Goal: Information Seeking & Learning: Understand process/instructions

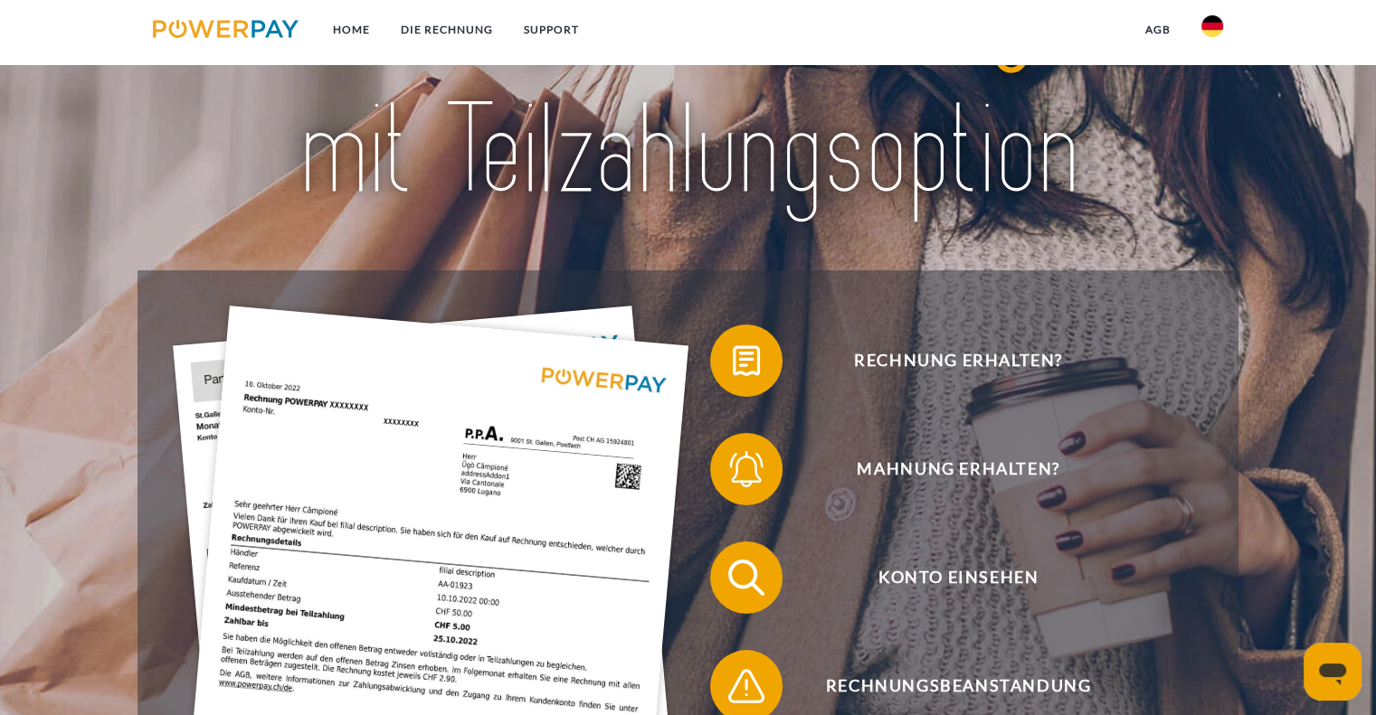
scroll to position [181, 0]
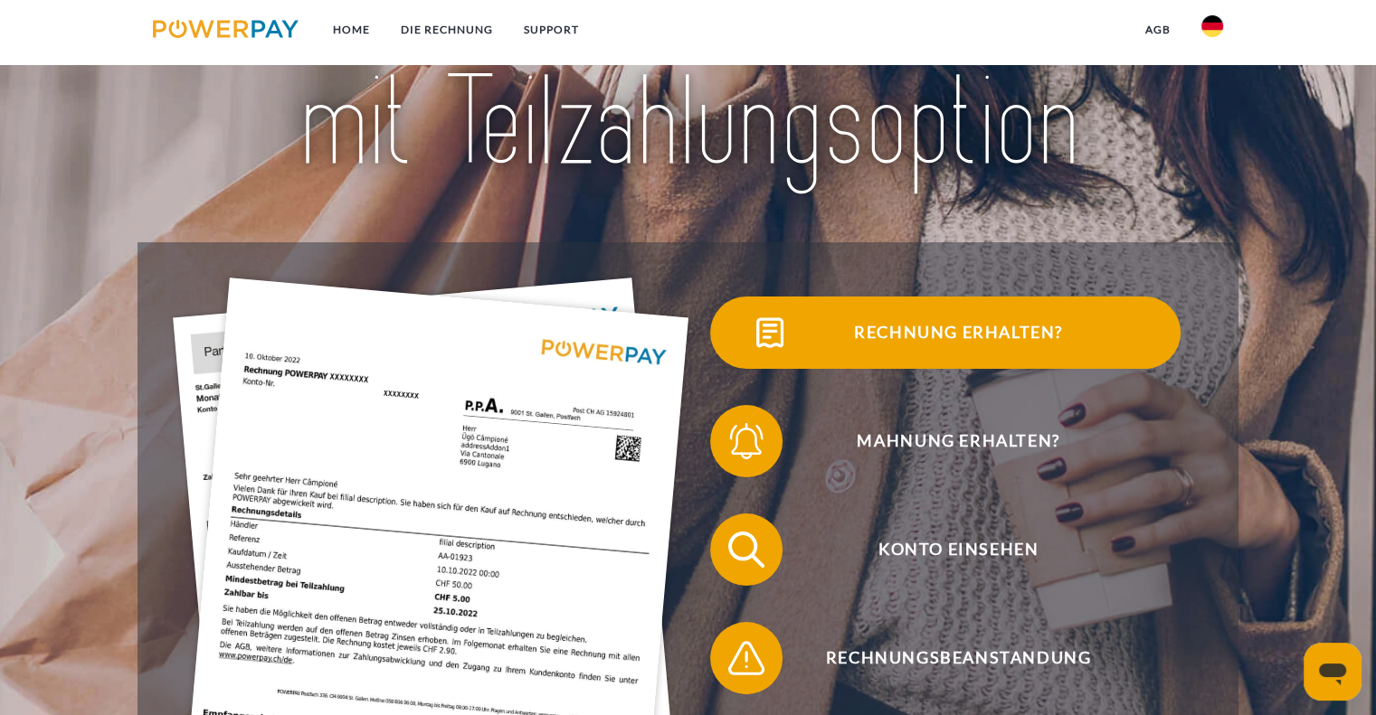
click at [1042, 328] on span "Rechnung erhalten?" at bounding box center [957, 333] width 443 height 72
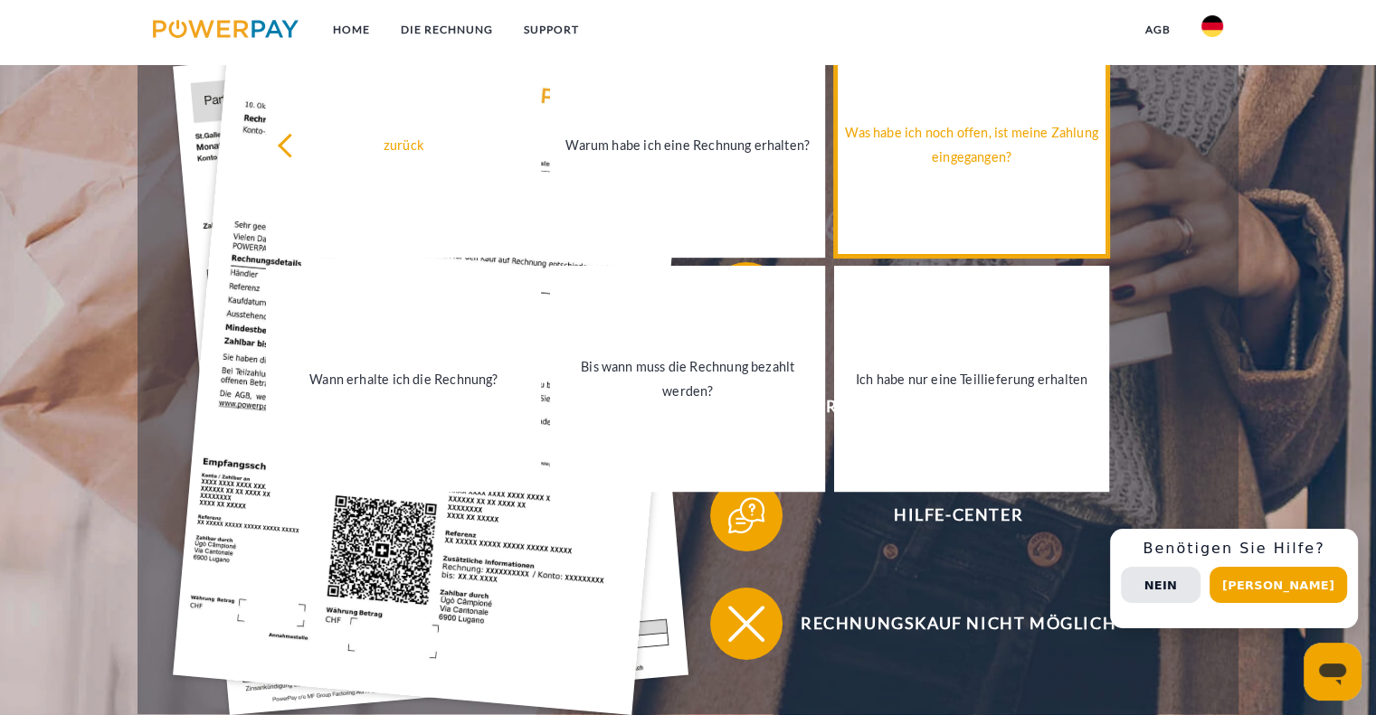
scroll to position [452, 0]
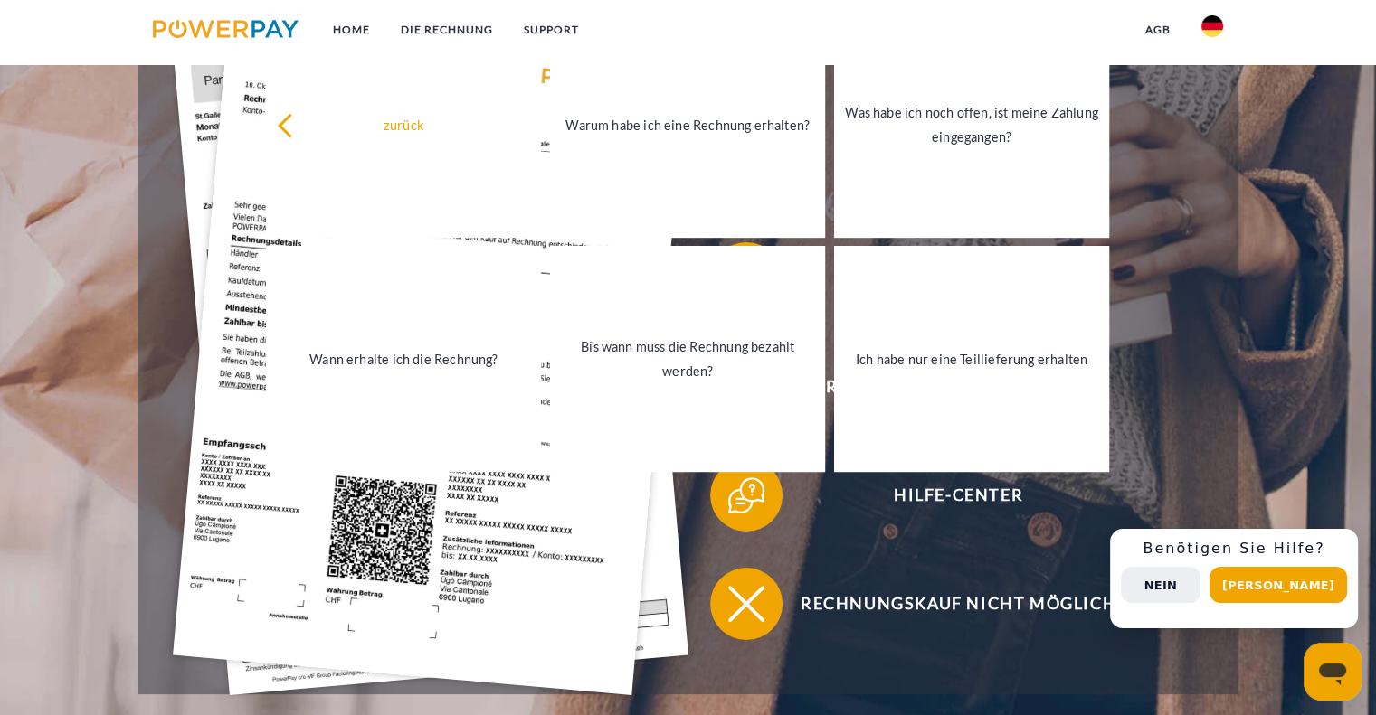
click at [1200, 589] on button "Nein" at bounding box center [1161, 585] width 80 height 36
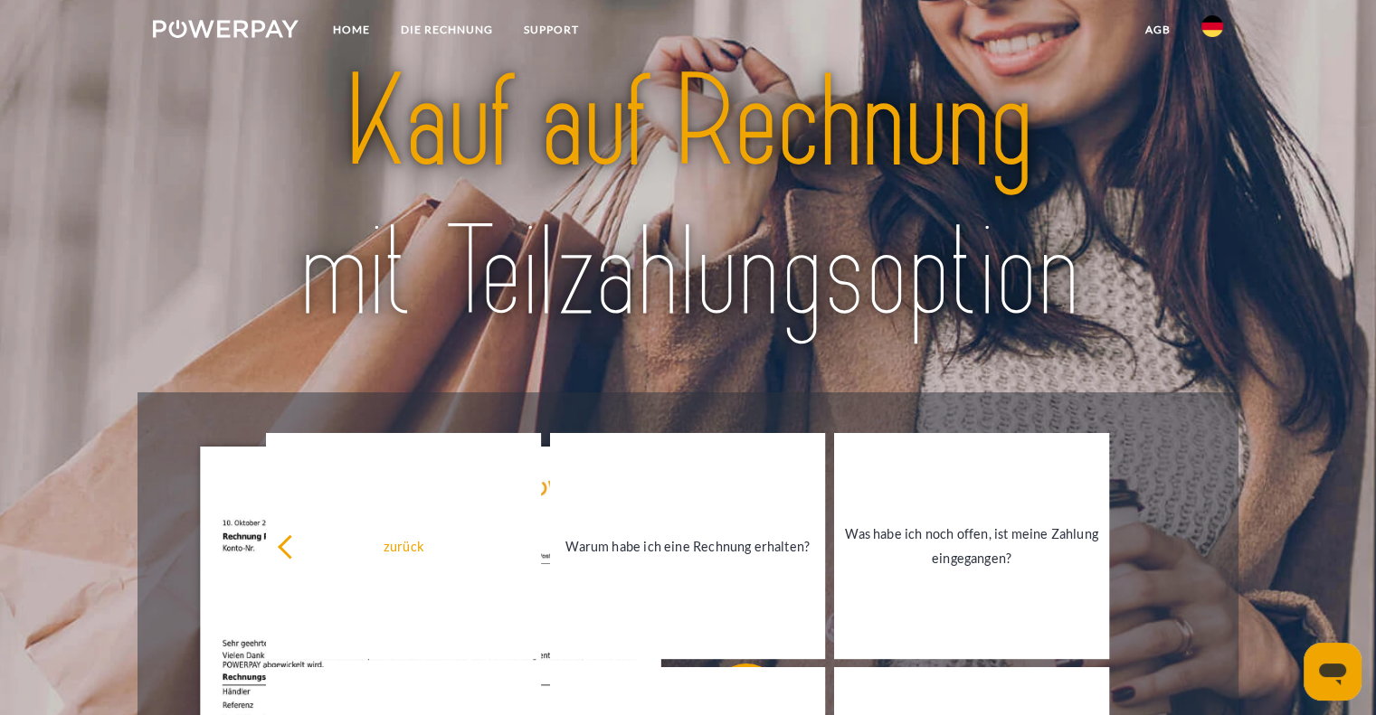
scroll to position [0, 0]
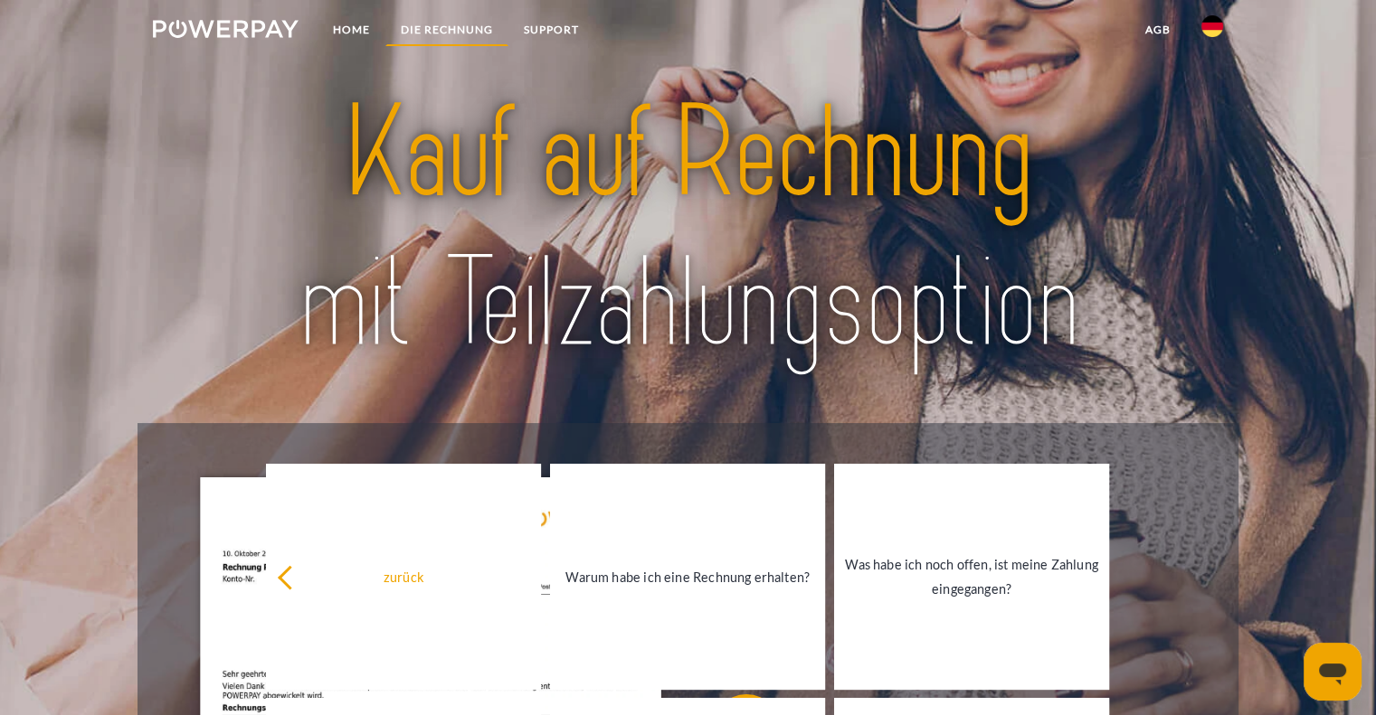
click at [438, 26] on link "DIE RECHNUNG" at bounding box center [446, 30] width 123 height 33
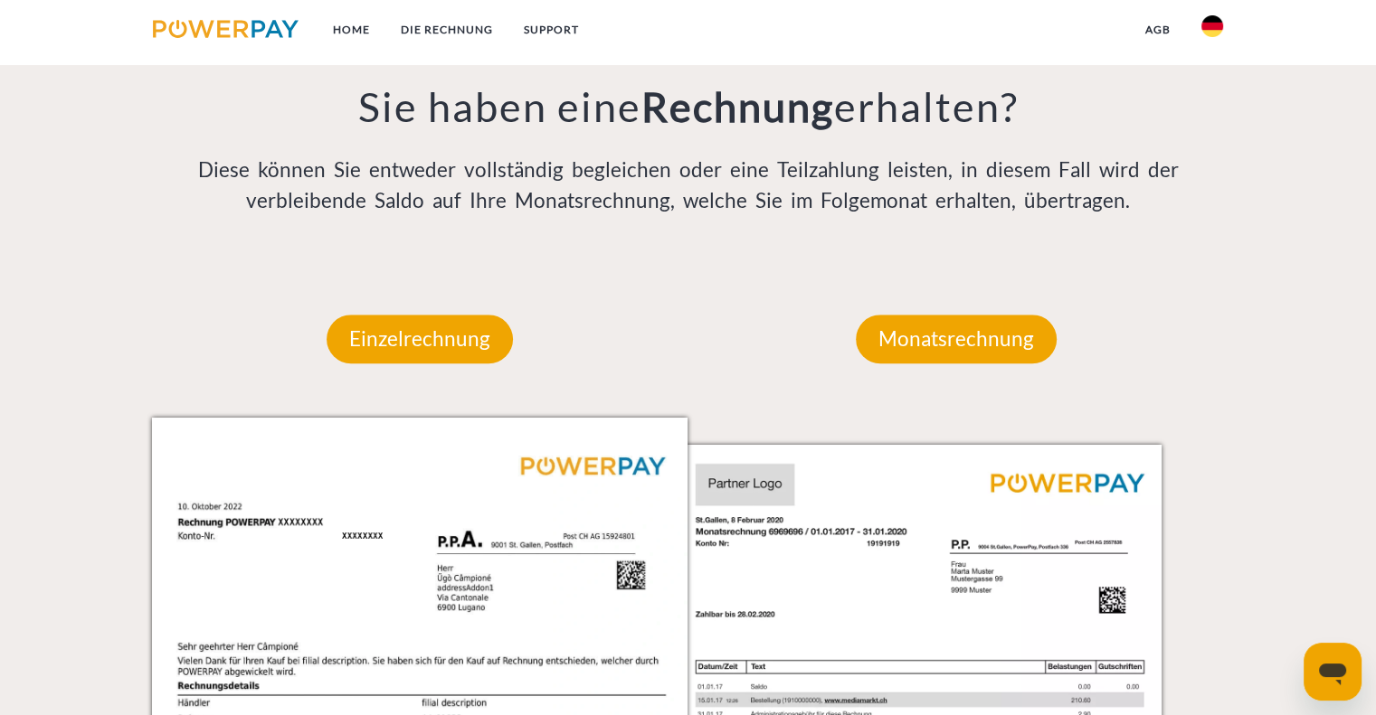
scroll to position [1458, 0]
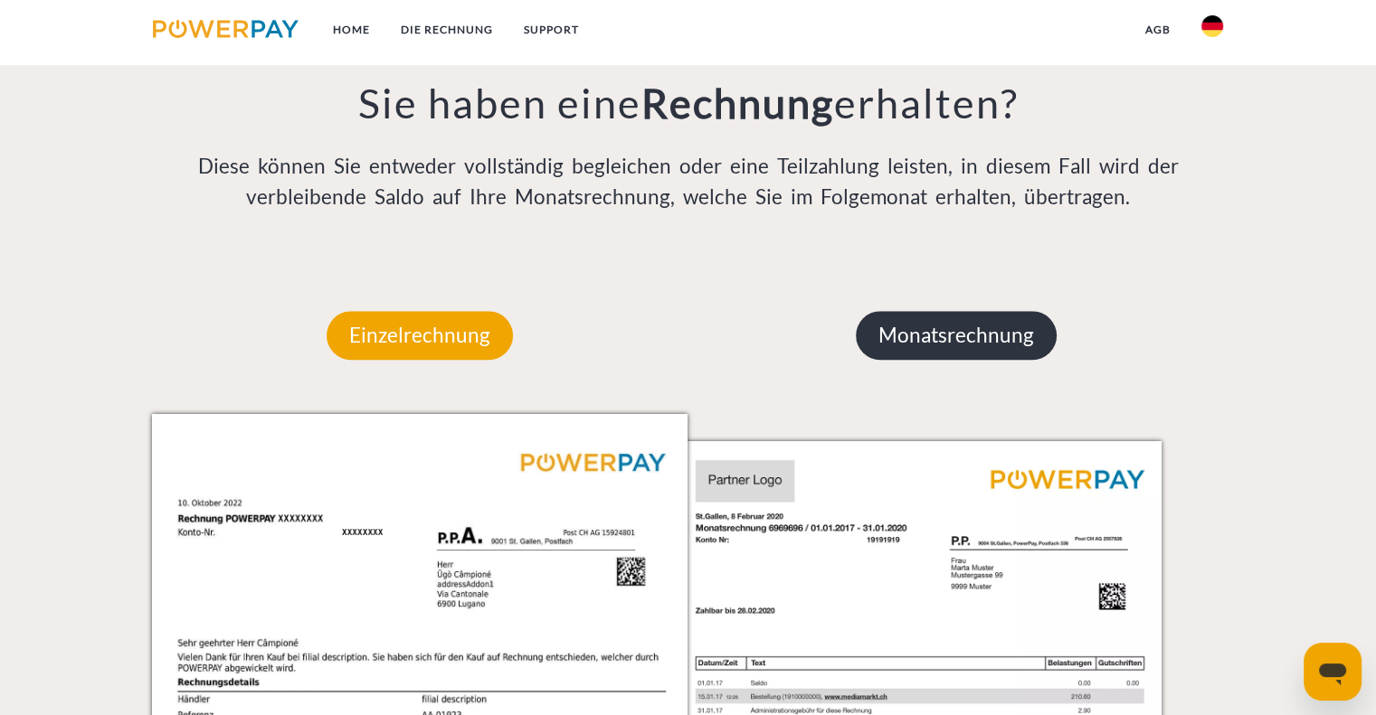
click at [964, 328] on p "Monatsrechnung" at bounding box center [956, 335] width 201 height 49
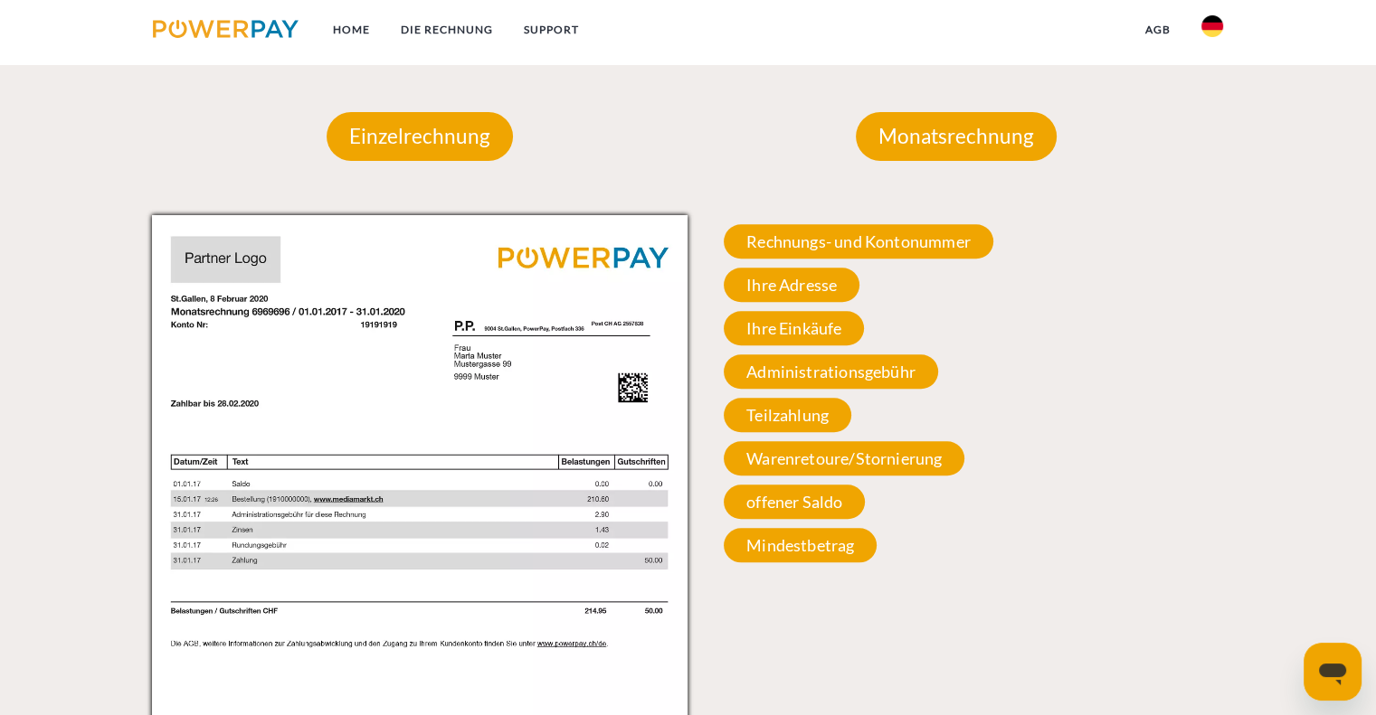
scroll to position [1368, 0]
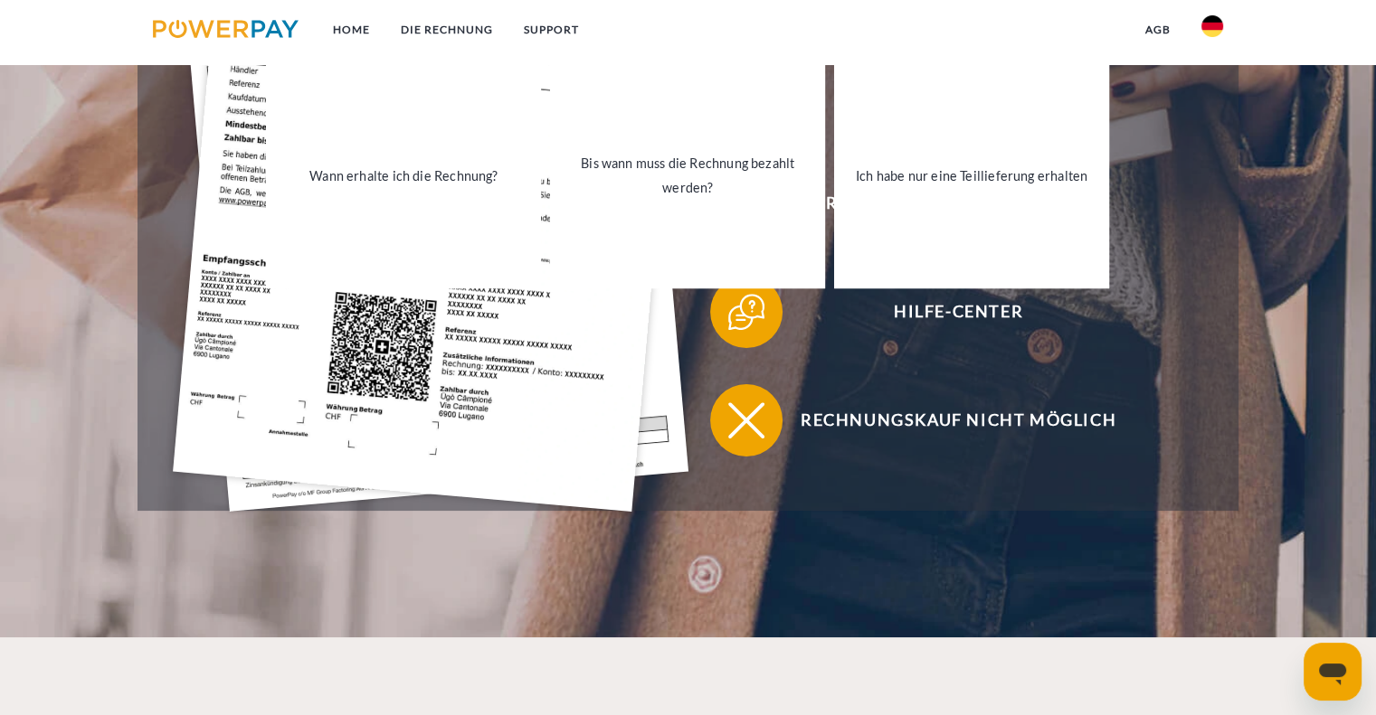
scroll to position [633, 0]
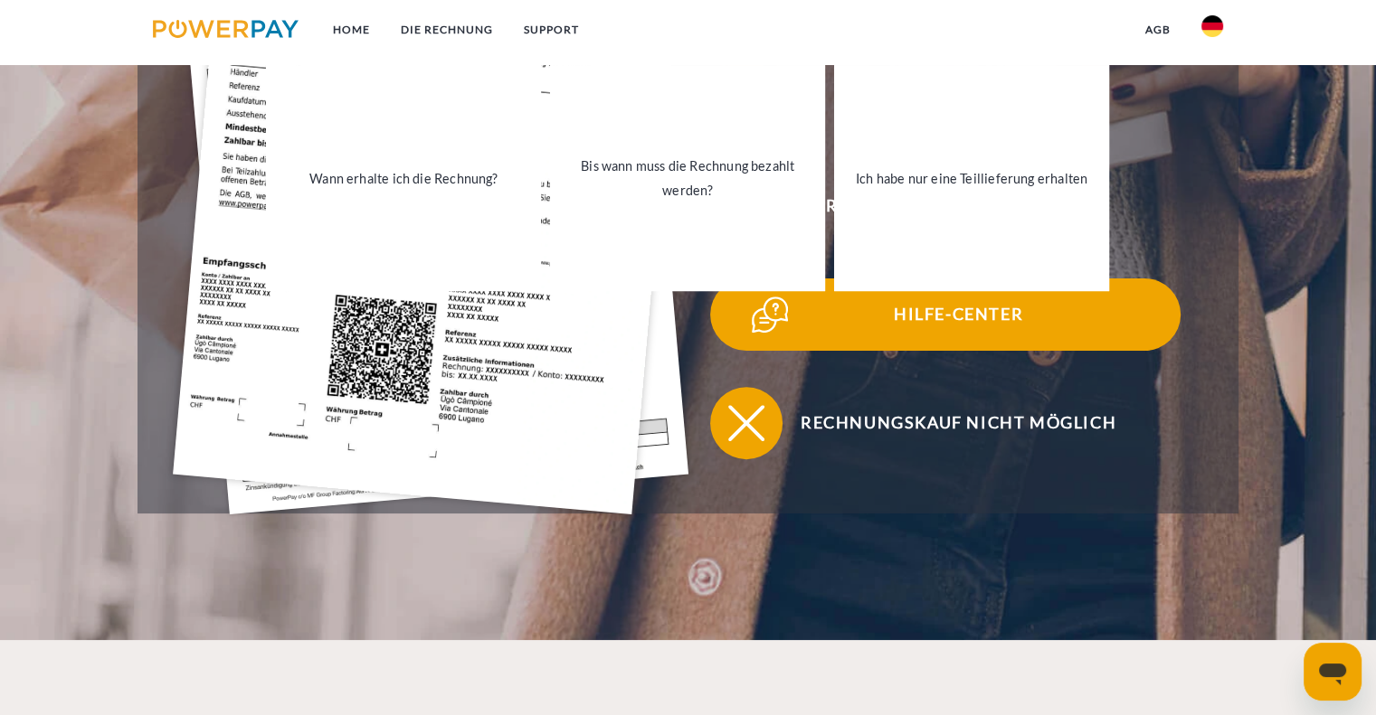
click at [827, 348] on span "Hilfe-Center" at bounding box center [957, 315] width 443 height 72
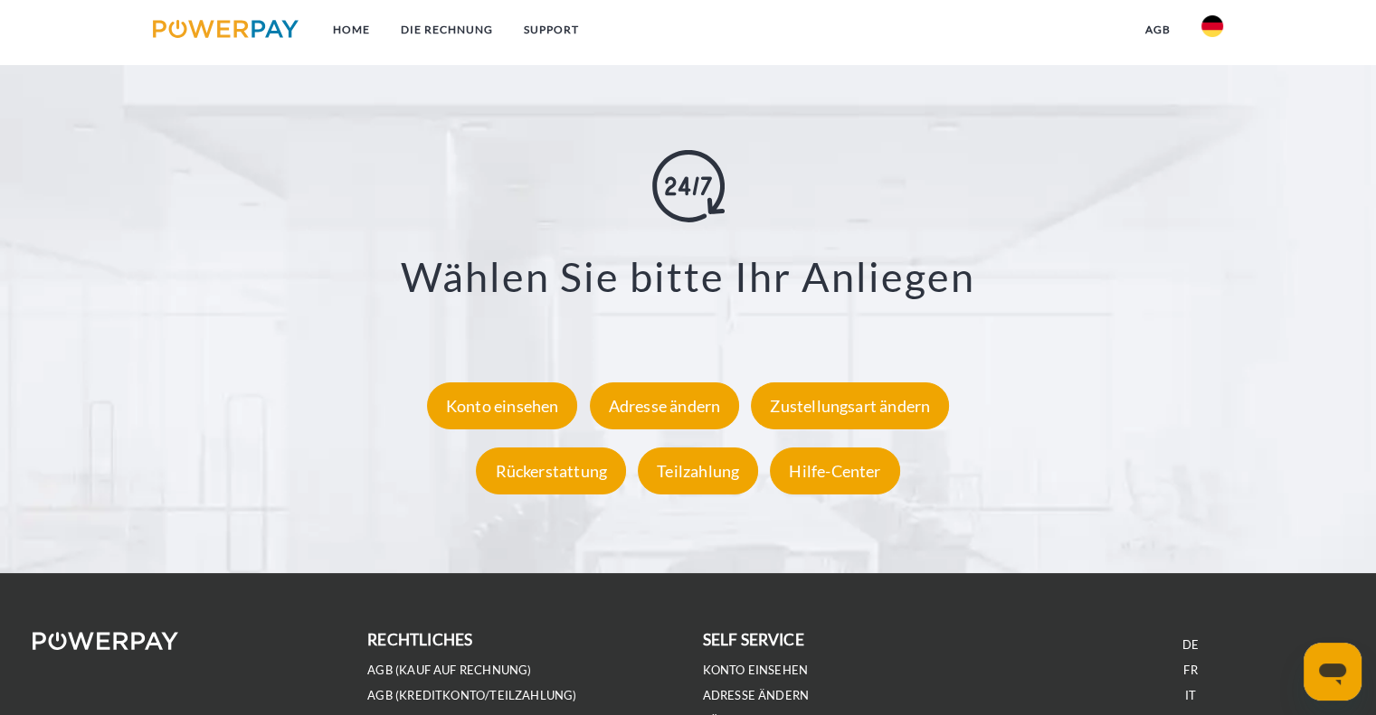
scroll to position [3256, 0]
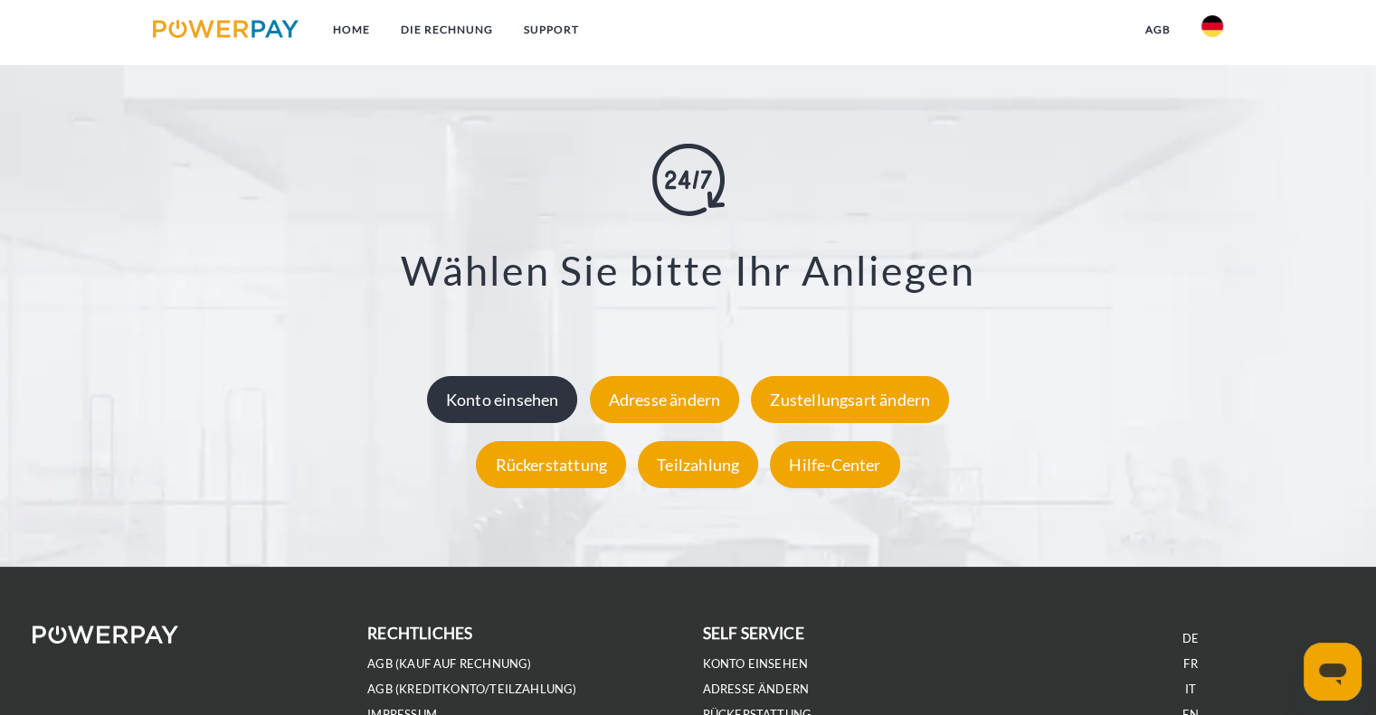
click at [531, 402] on div "Konto einsehen" at bounding box center [502, 399] width 151 height 47
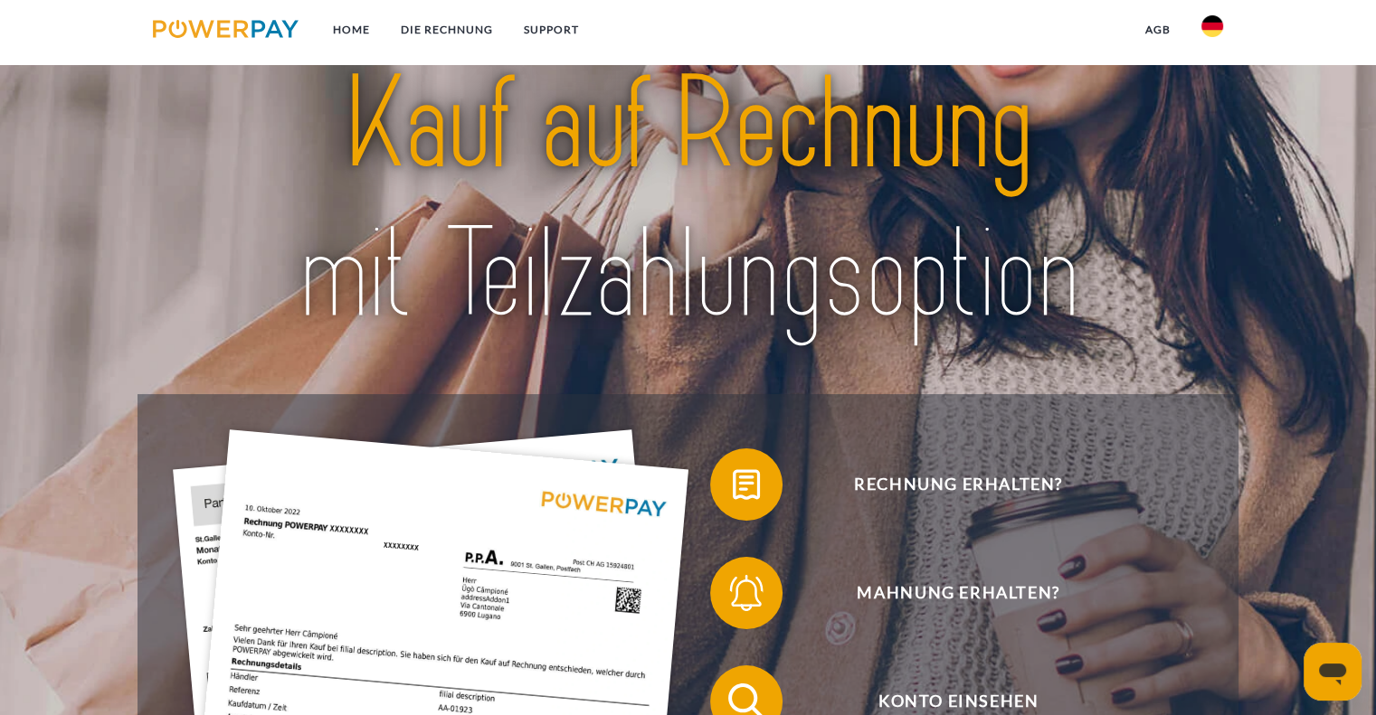
scroll to position [0, 0]
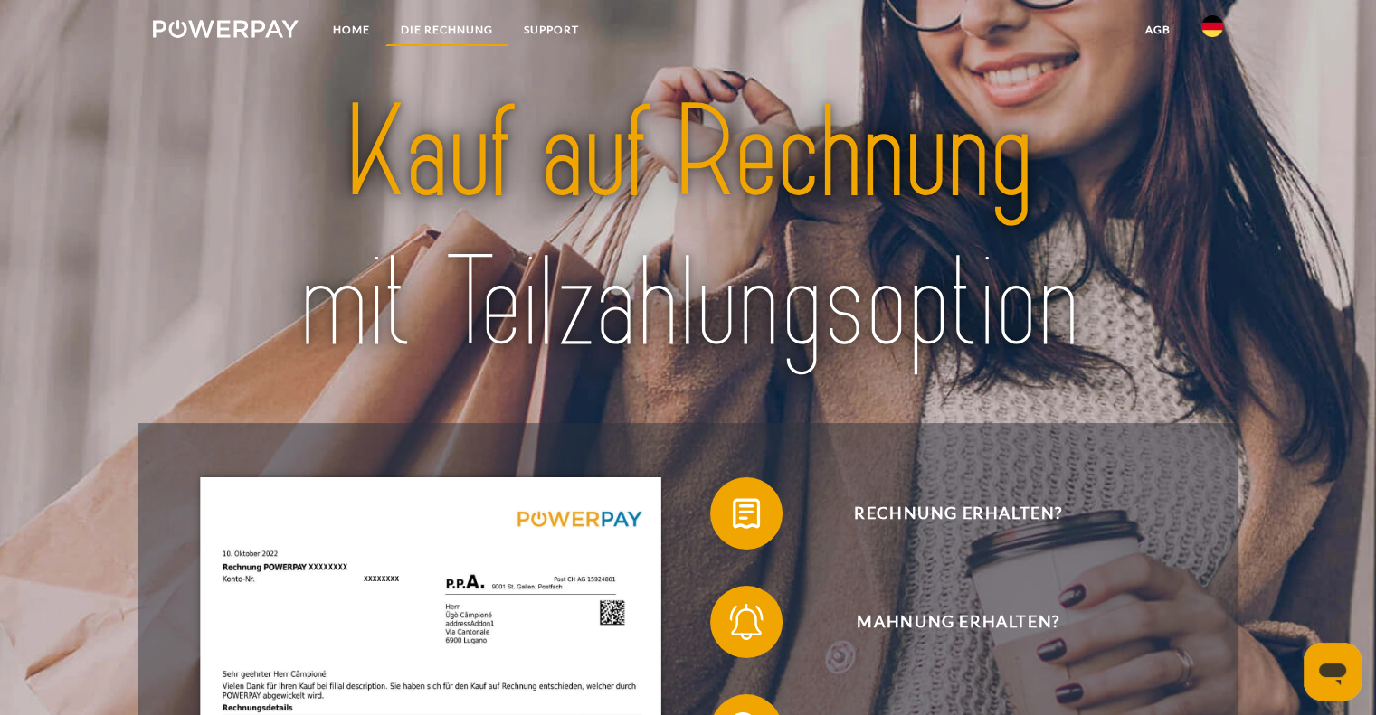
click at [452, 24] on link "DIE RECHNUNG" at bounding box center [446, 30] width 123 height 33
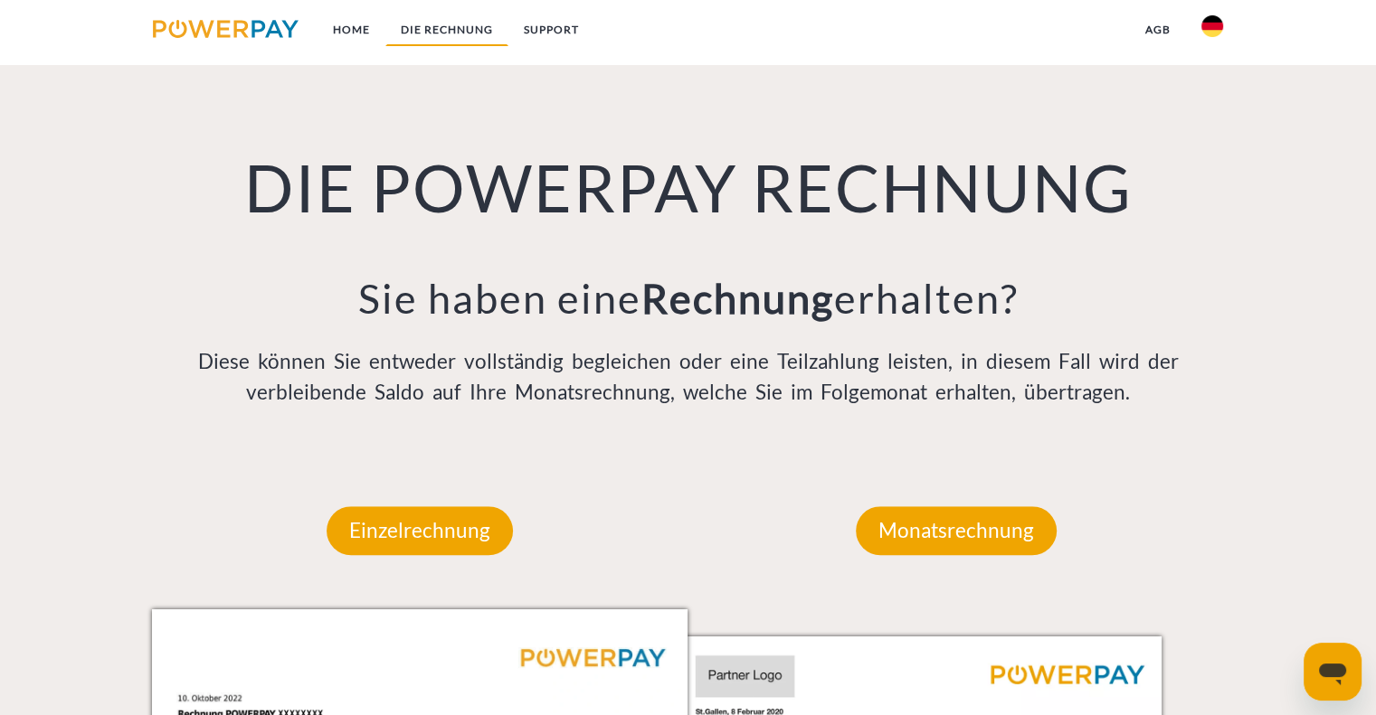
scroll to position [1277, 0]
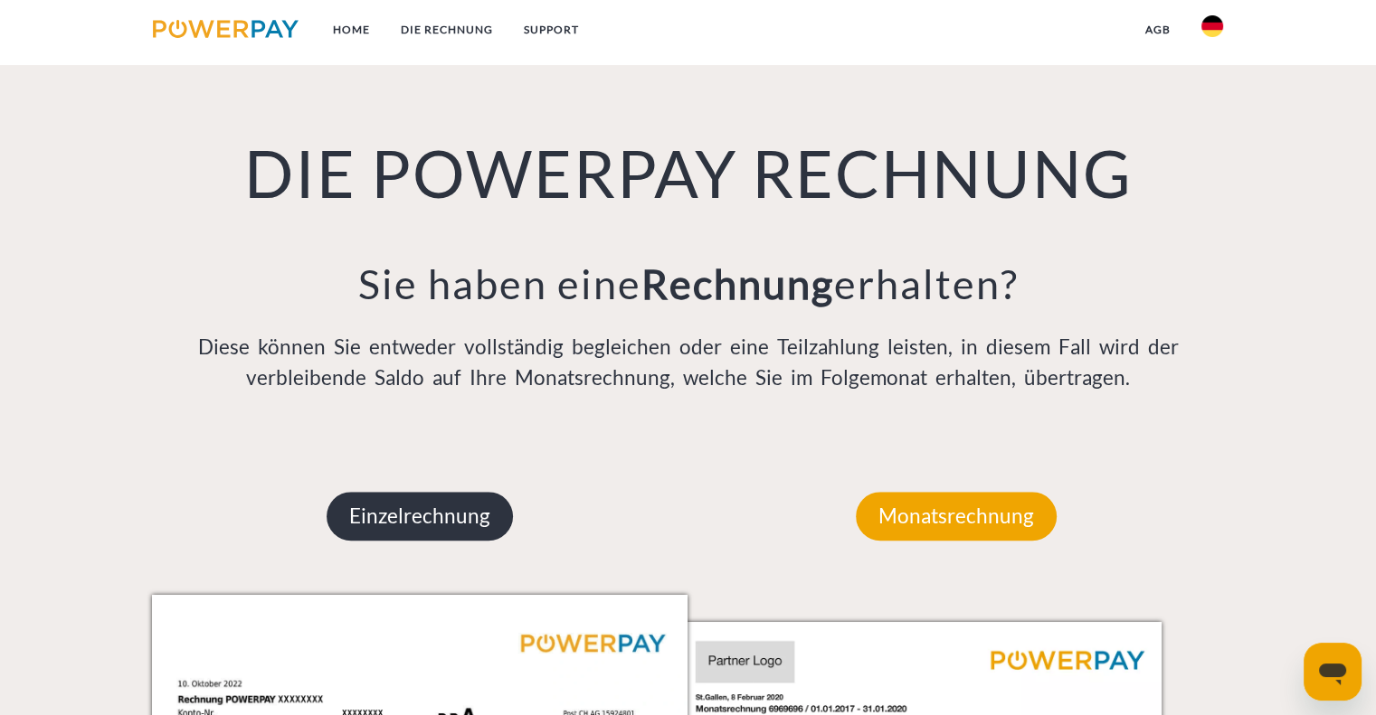
click at [484, 524] on p "Einzelrechnung" at bounding box center [420, 516] width 186 height 49
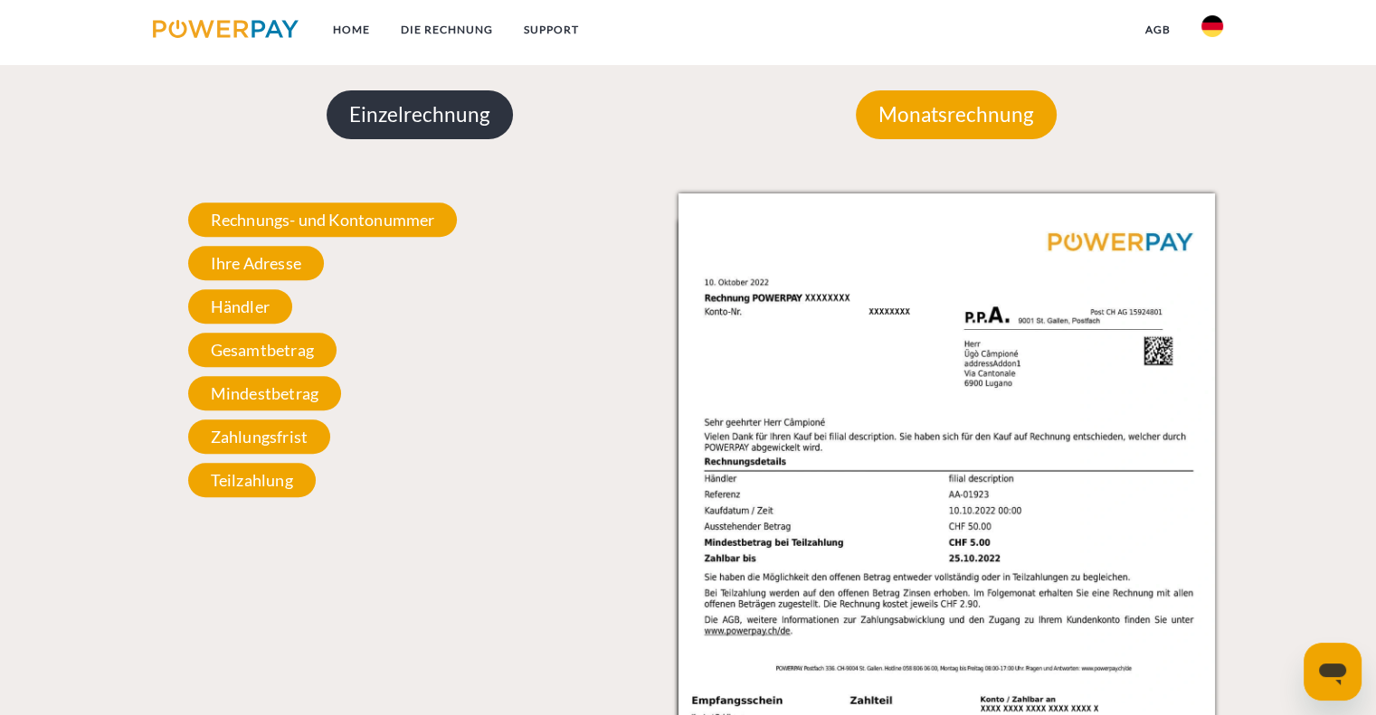
scroll to position [1729, 0]
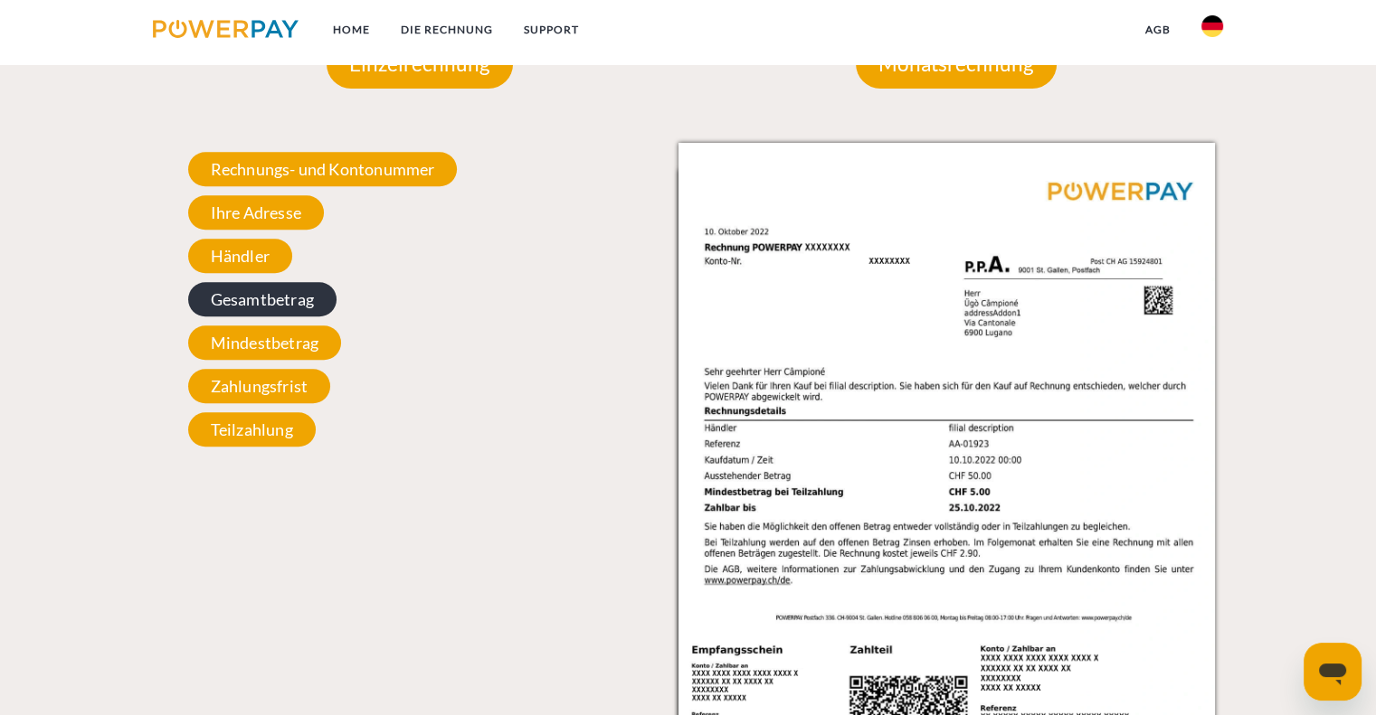
click at [294, 301] on span "Gesamtbetrag" at bounding box center [262, 299] width 148 height 34
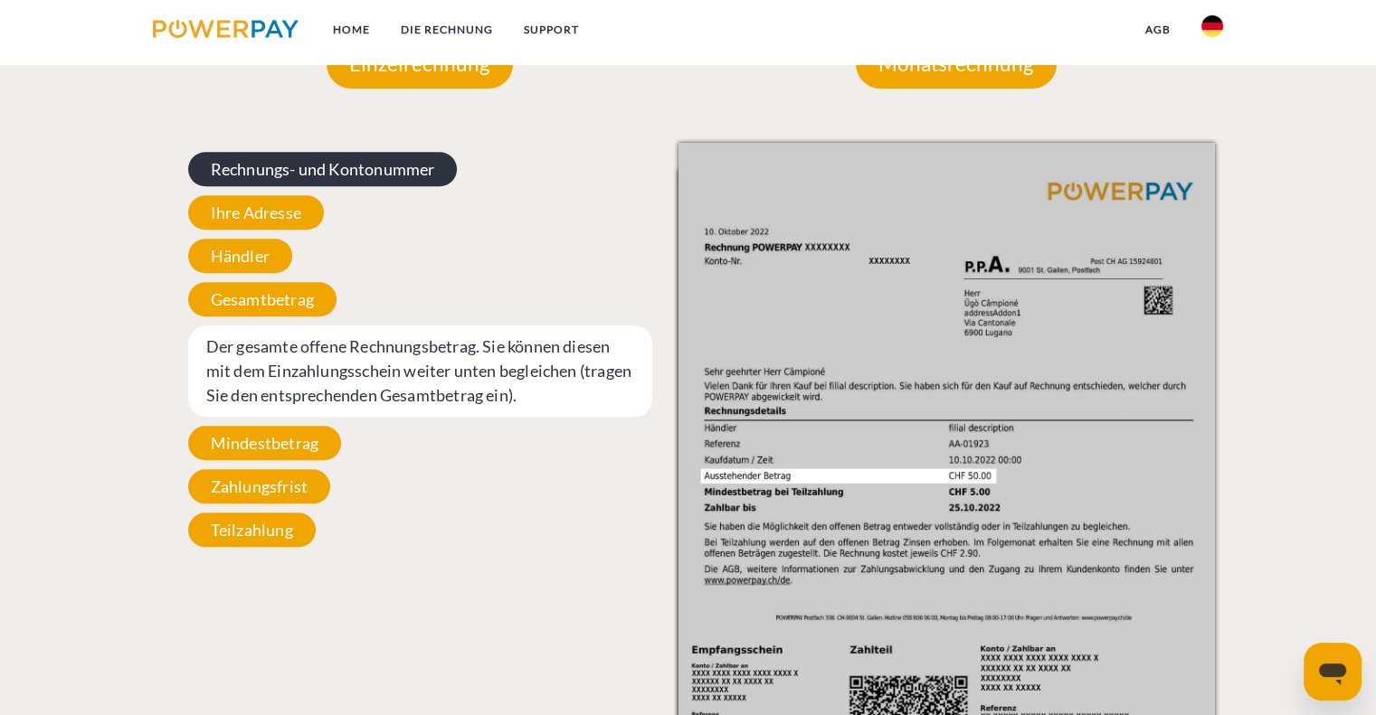
click at [368, 168] on span "Rechnungs- und Kontonummer" at bounding box center [323, 169] width 270 height 34
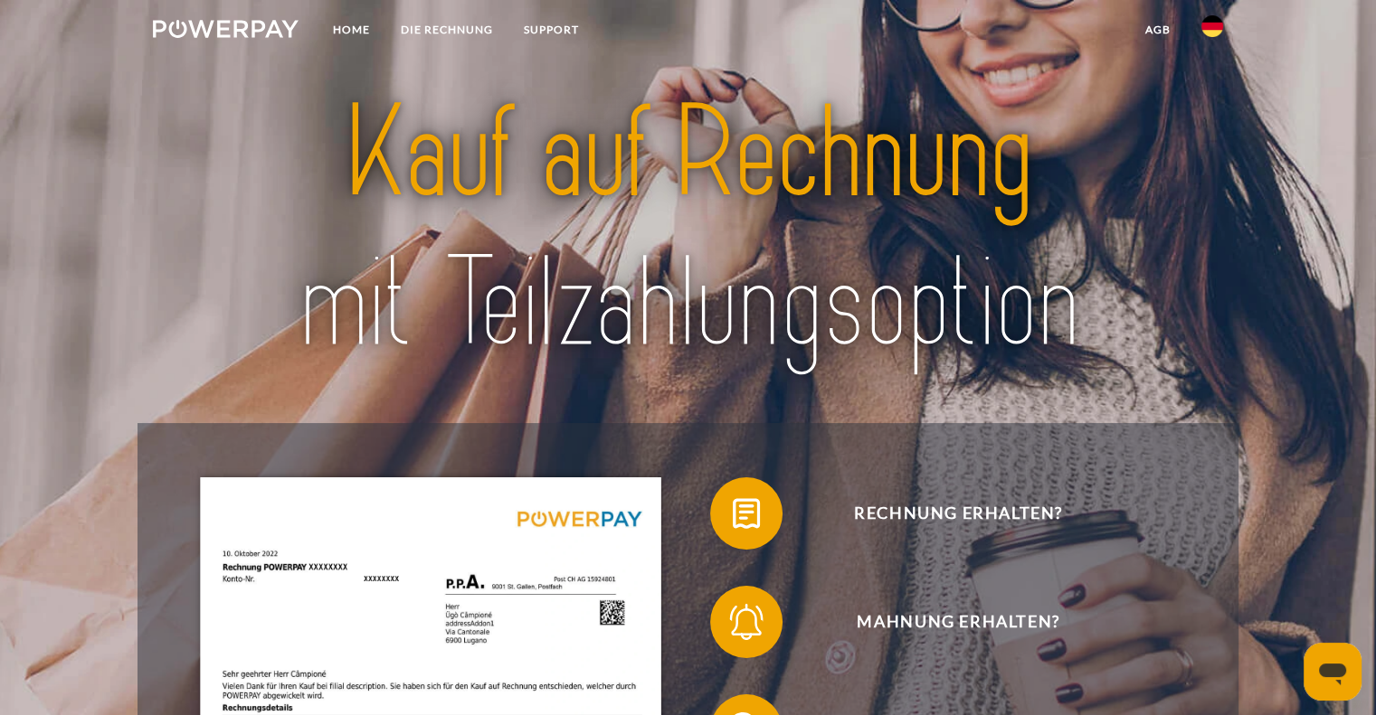
scroll to position [0, 0]
click at [1215, 22] on img at bounding box center [1212, 26] width 22 height 22
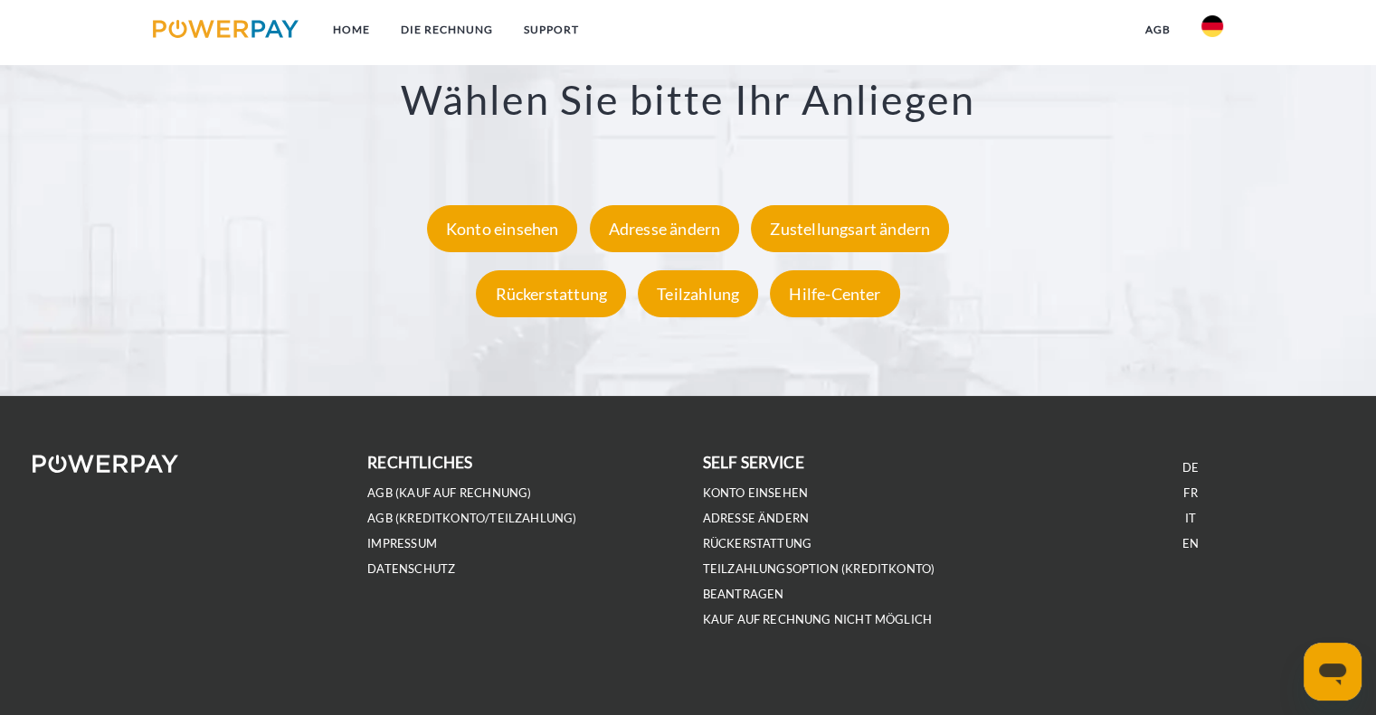
scroll to position [3442, 0]
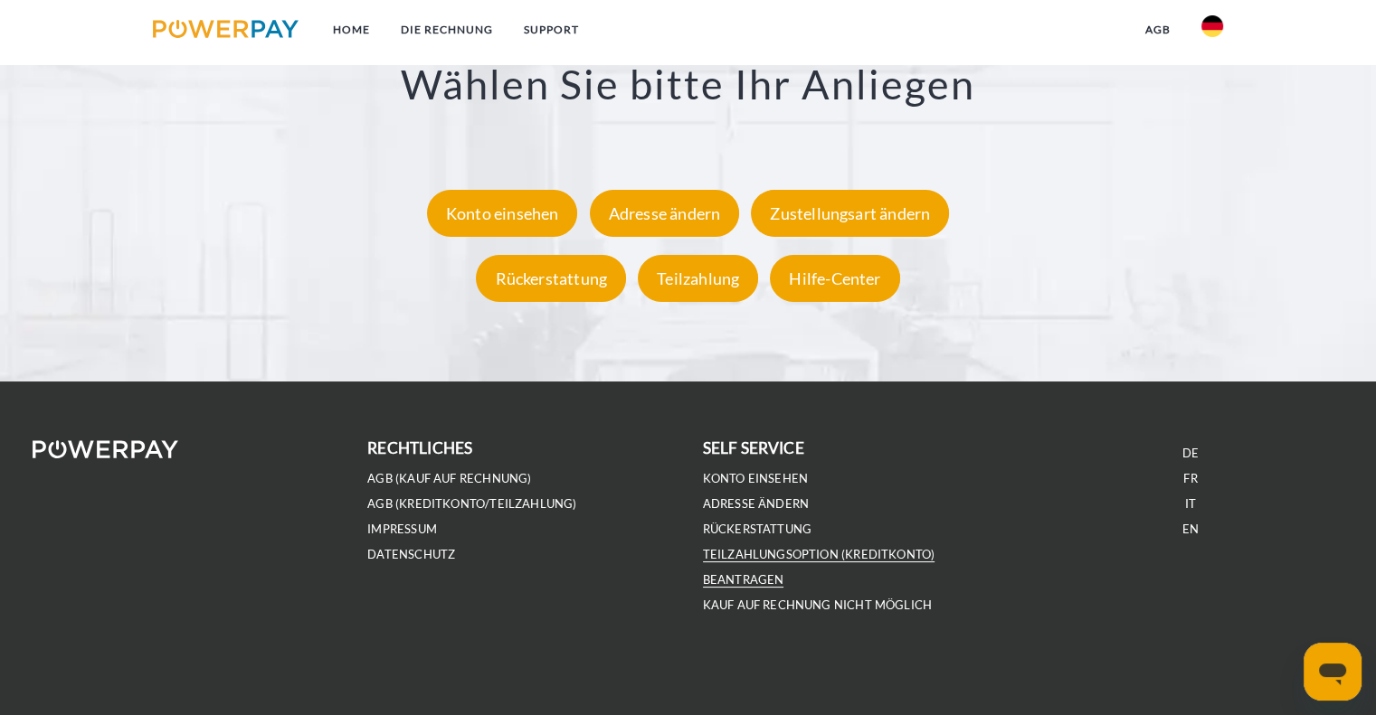
click at [784, 551] on link "Teilzahlungsoption (KREDITKONTO) beantragen" at bounding box center [819, 567] width 232 height 41
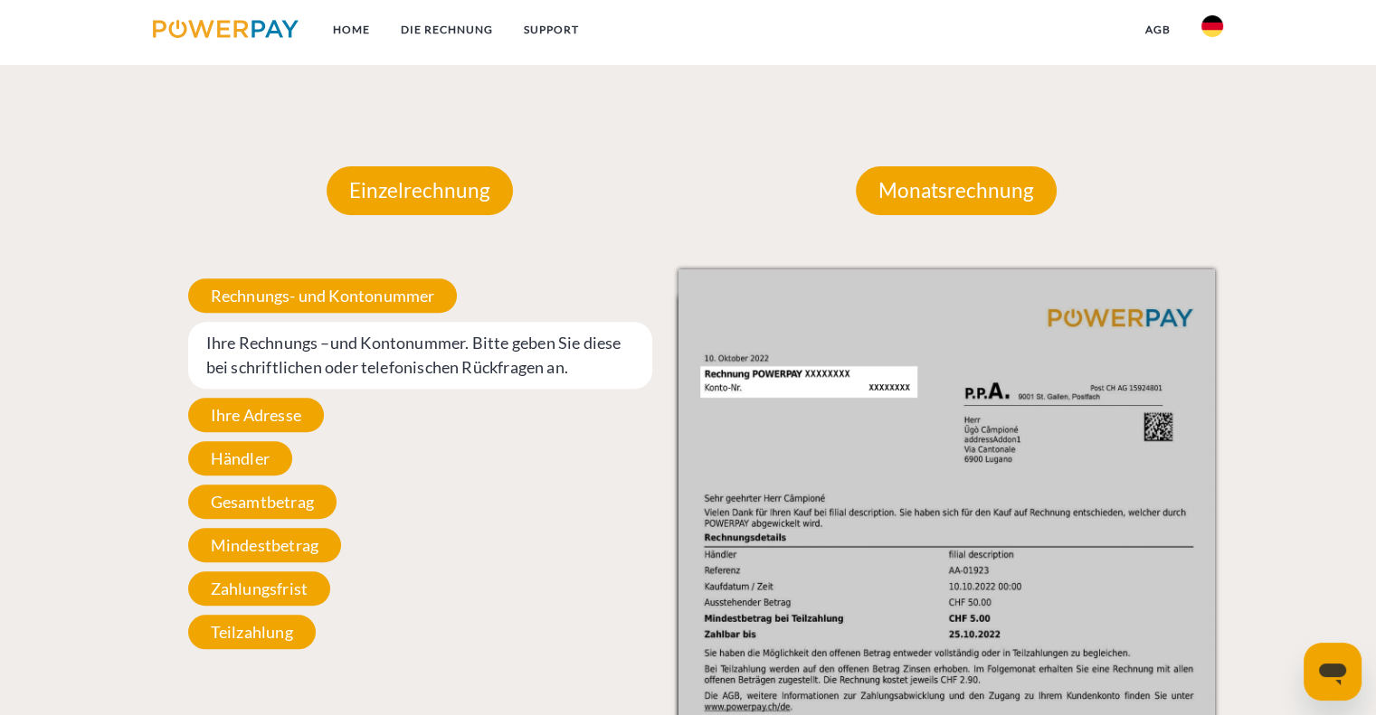
scroll to position [1452, 0]
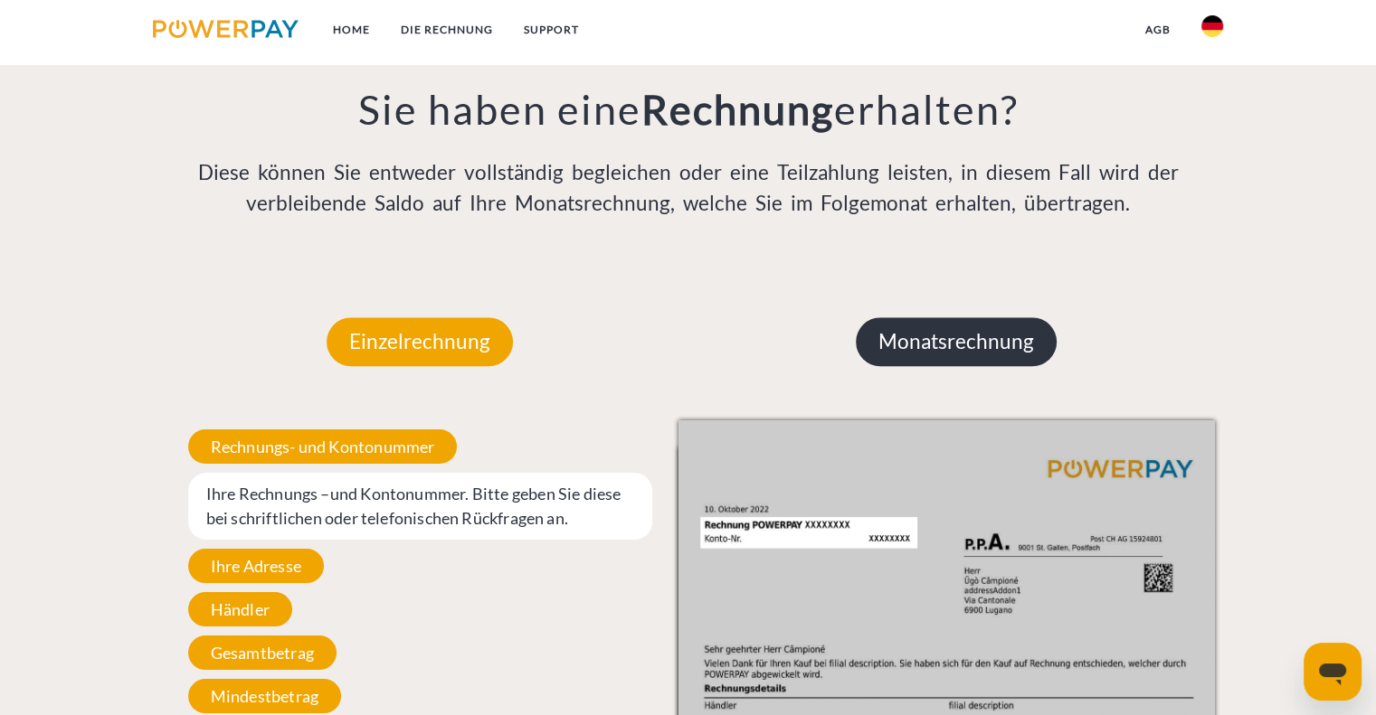
click at [999, 344] on p "Monatsrechnung" at bounding box center [956, 341] width 201 height 49
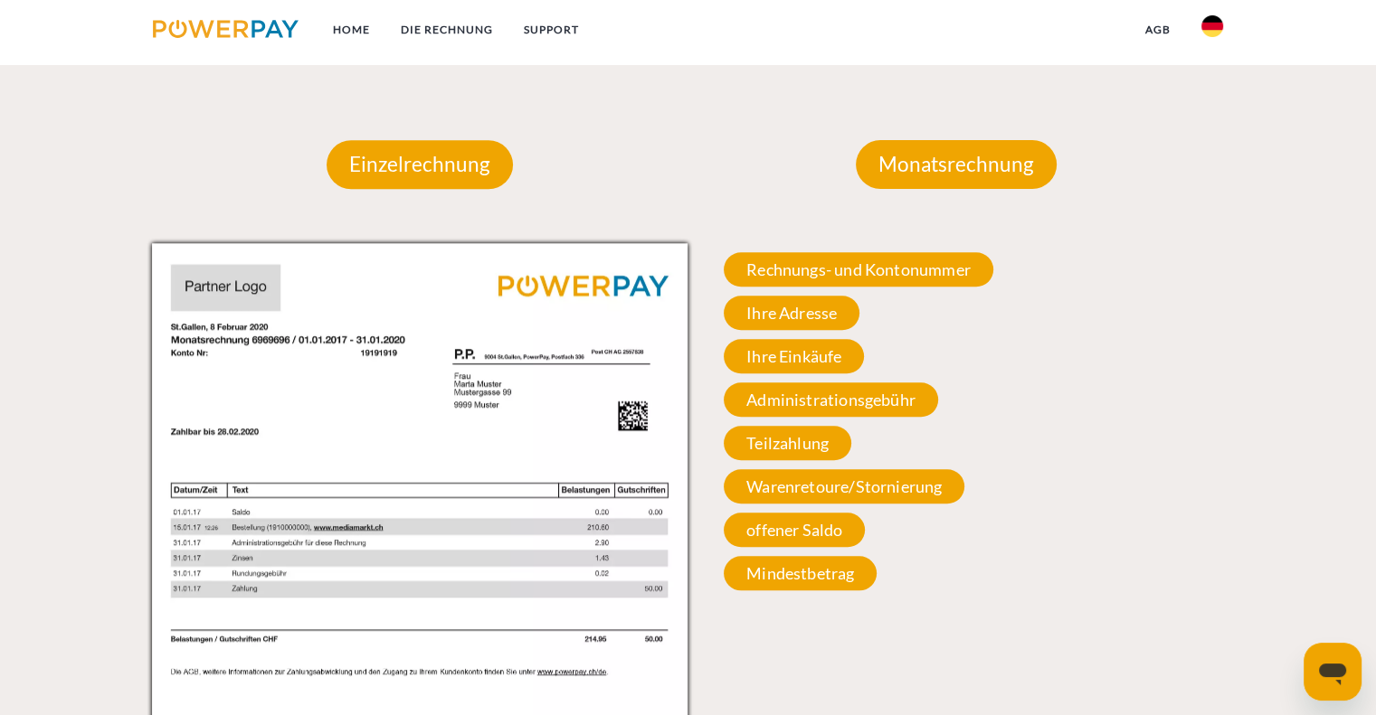
scroll to position [1633, 0]
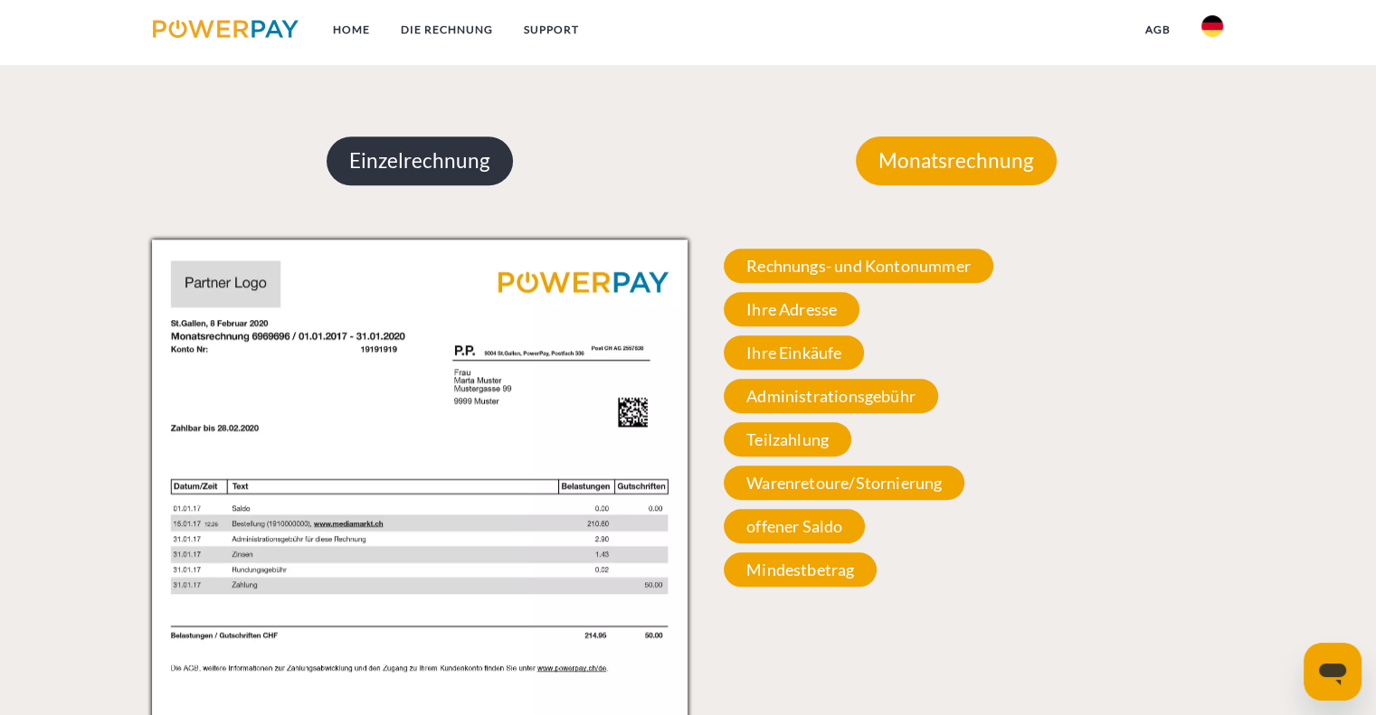
click at [443, 158] on p "Einzelrechnung" at bounding box center [420, 161] width 186 height 49
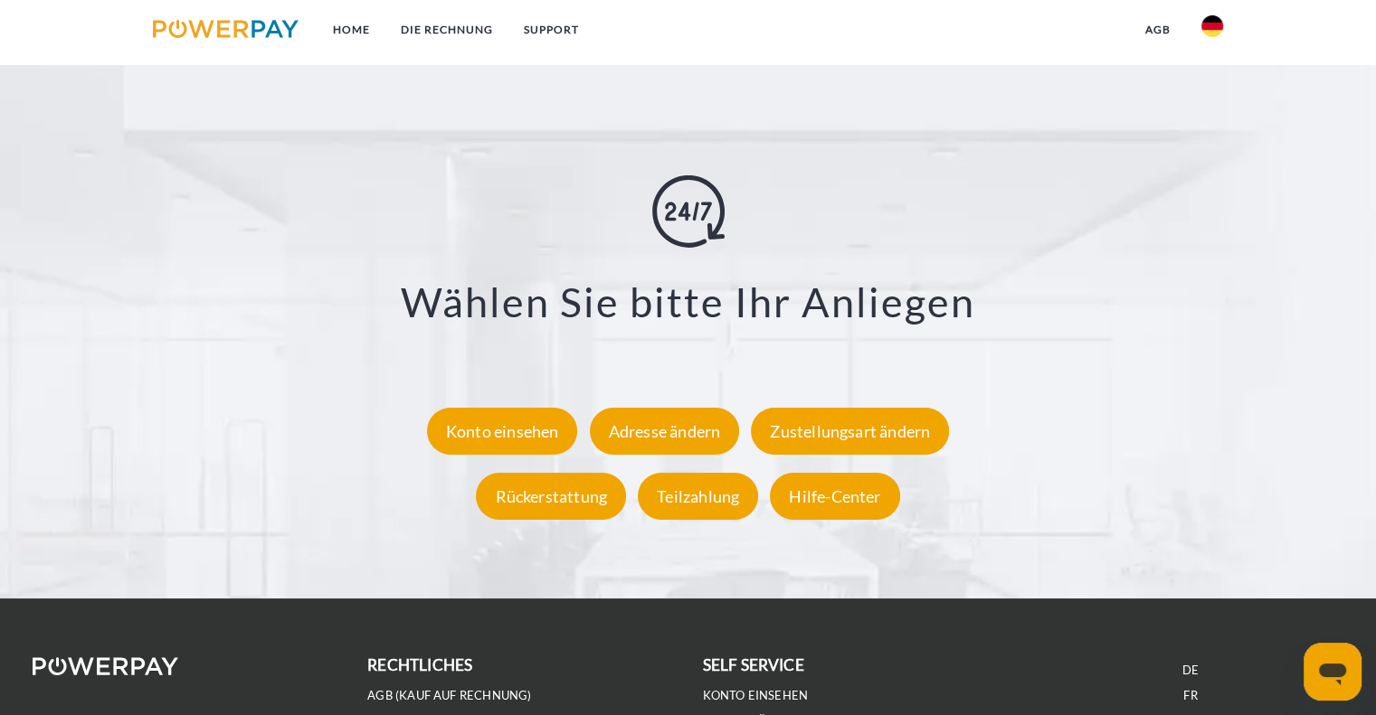
scroll to position [2989, 0]
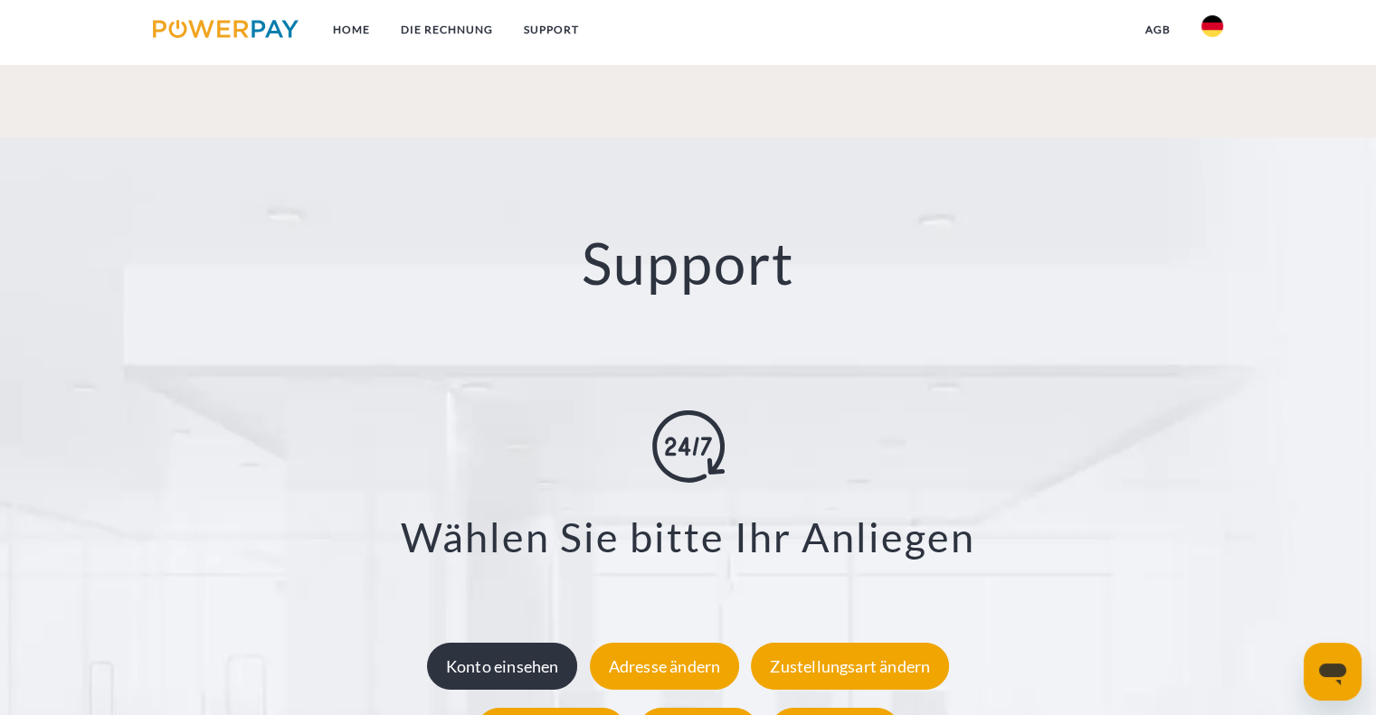
click at [500, 668] on div "Konto einsehen" at bounding box center [502, 666] width 151 height 47
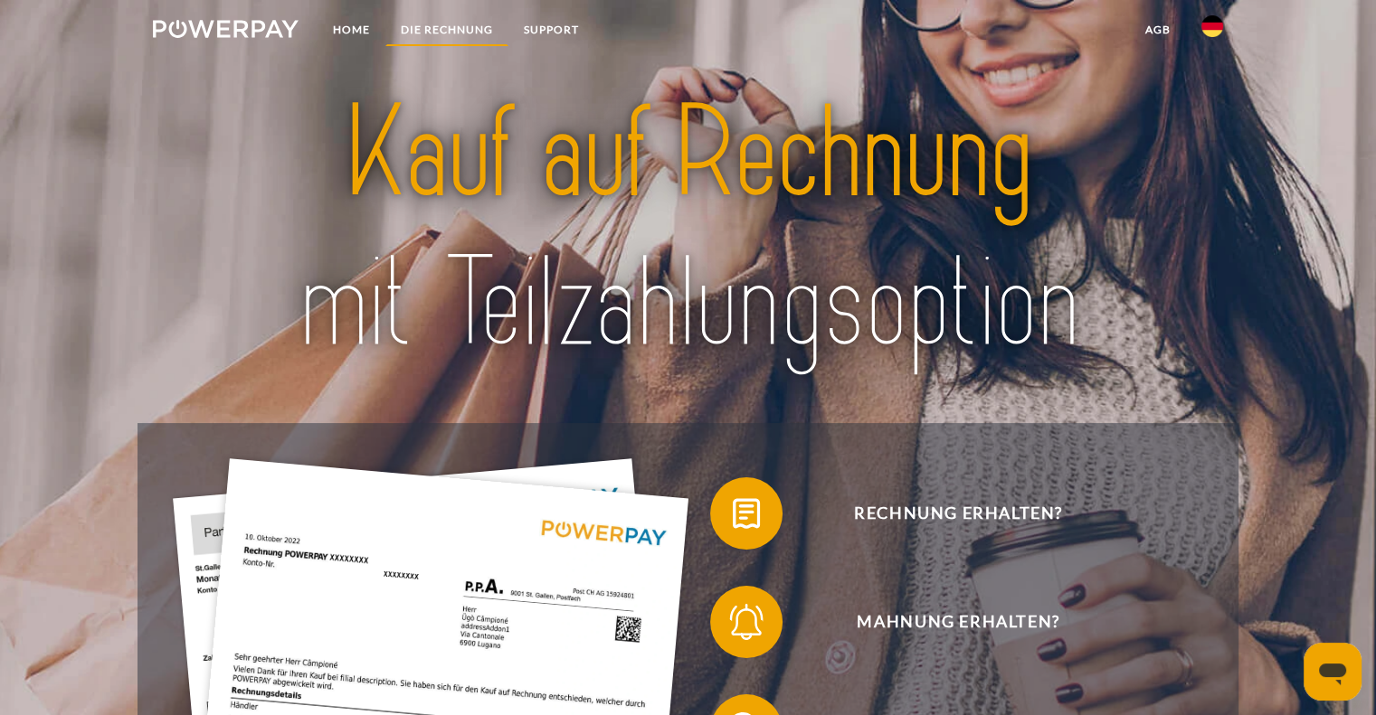
click at [440, 21] on link "DIE RECHNUNG" at bounding box center [446, 30] width 123 height 33
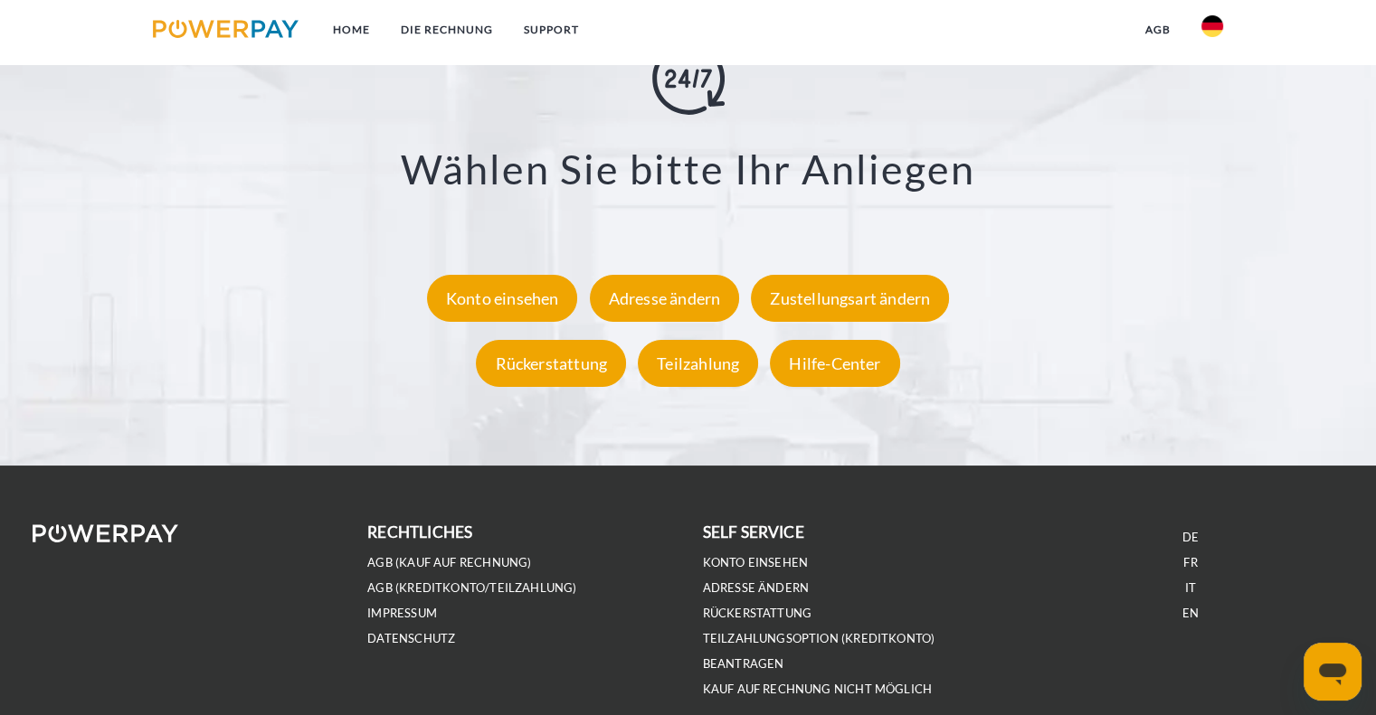
scroll to position [3442, 0]
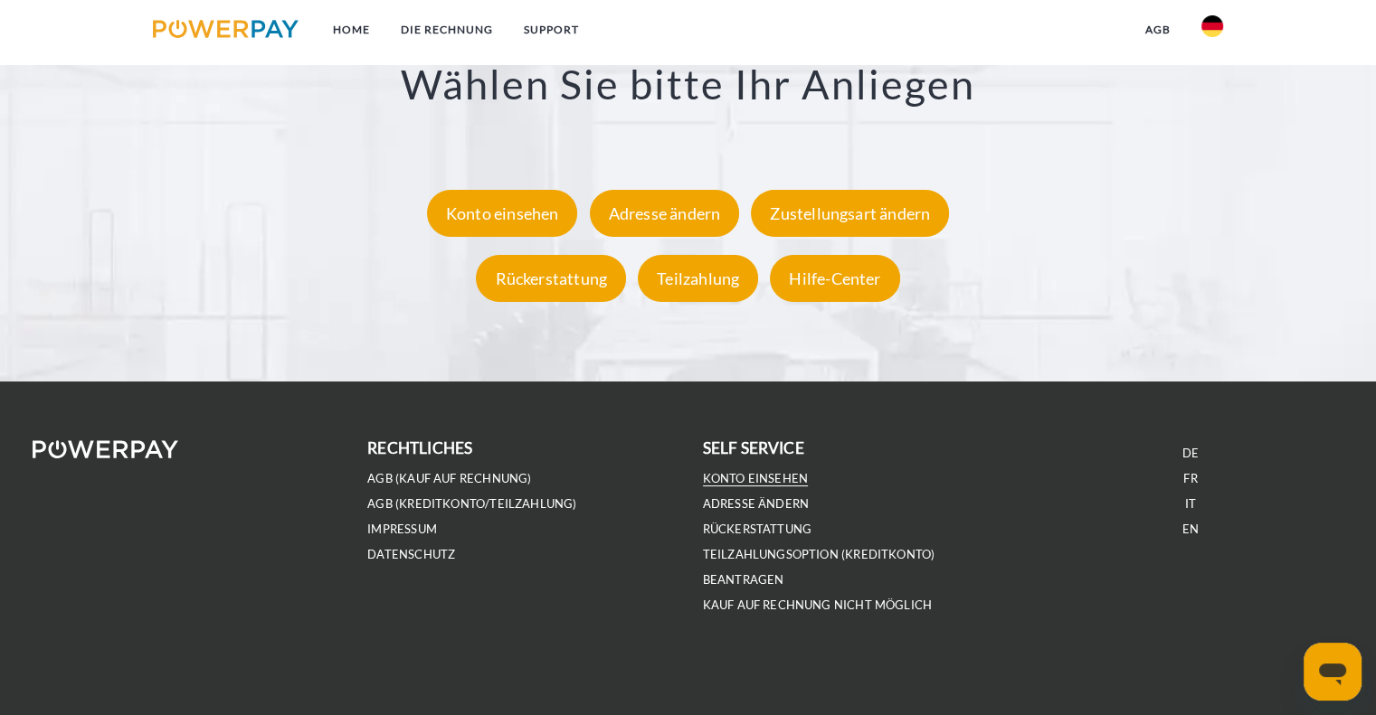
click at [785, 481] on link "Konto einsehen" at bounding box center [756, 478] width 106 height 15
click at [892, 553] on link "Teilzahlungsoption (KREDITKONTO) beantragen" at bounding box center [819, 567] width 232 height 41
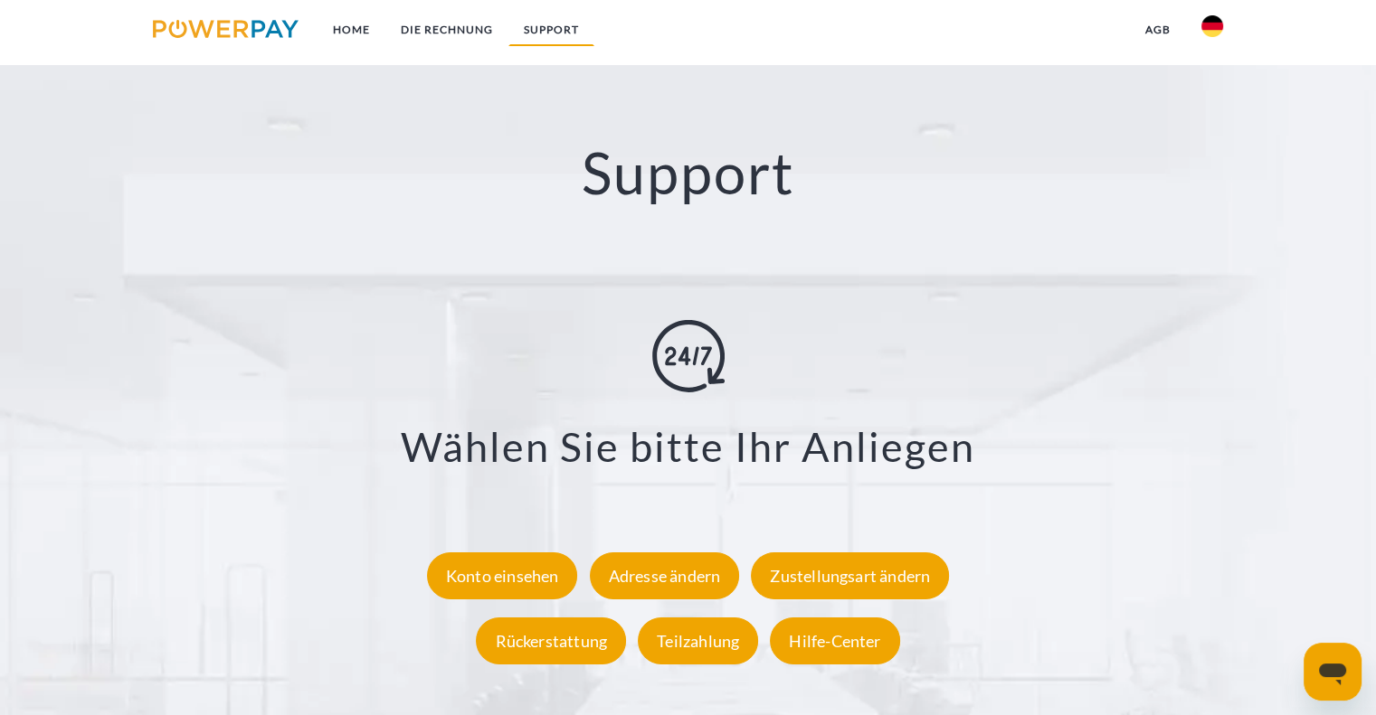
click at [544, 24] on link "SUPPORT" at bounding box center [551, 30] width 86 height 33
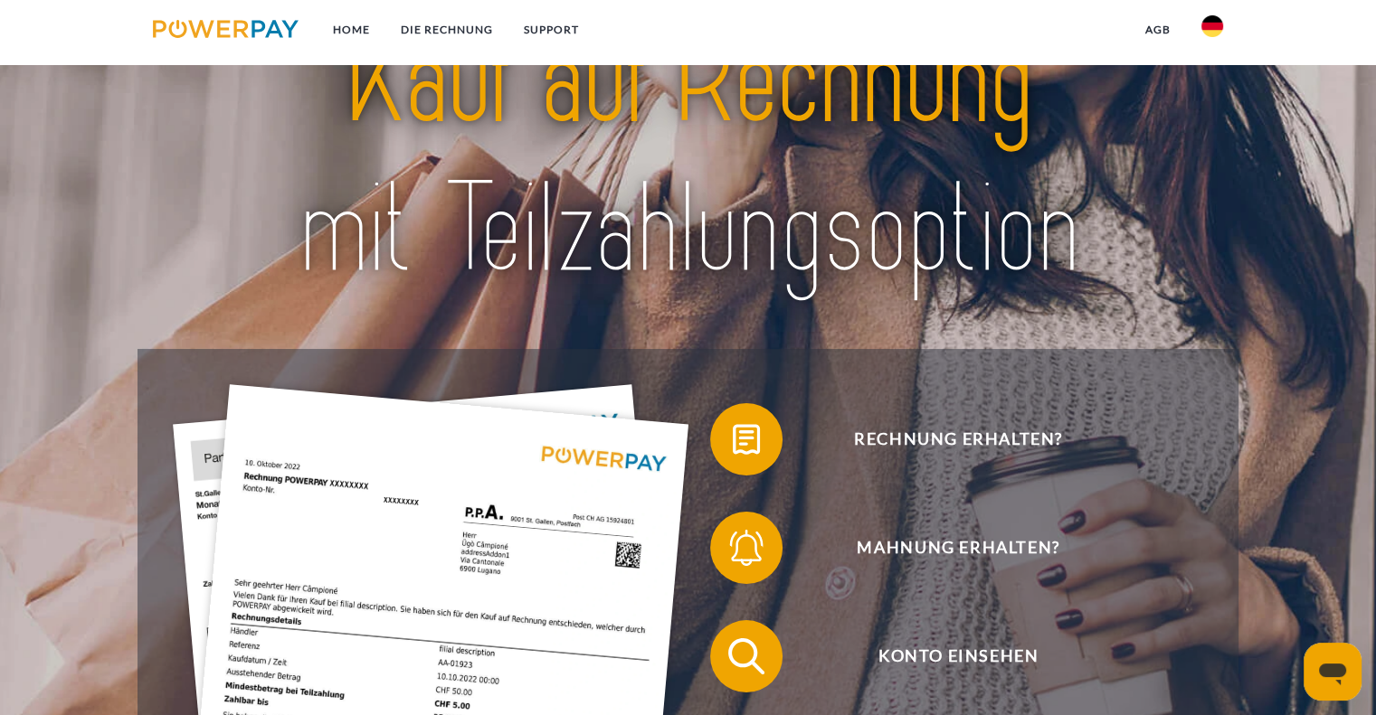
scroll to position [56, 0]
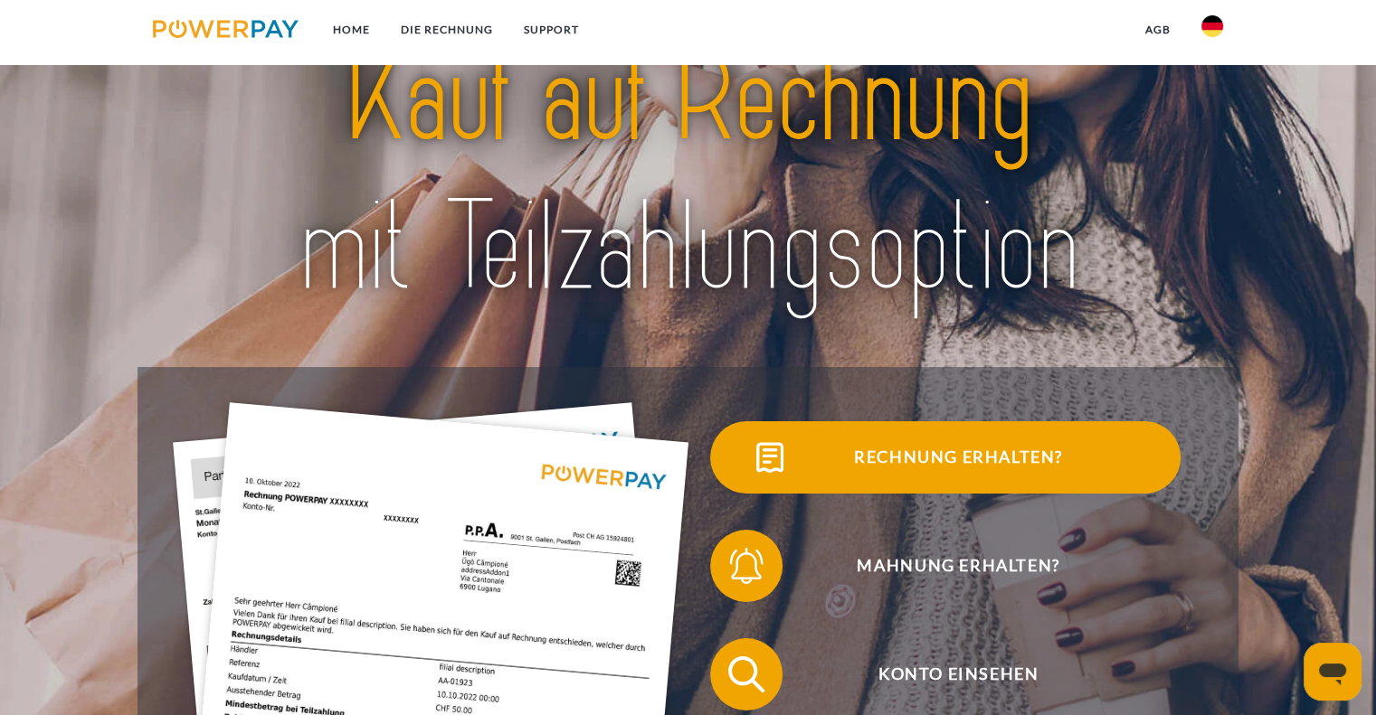
click at [931, 456] on span "Rechnung erhalten?" at bounding box center [957, 457] width 443 height 72
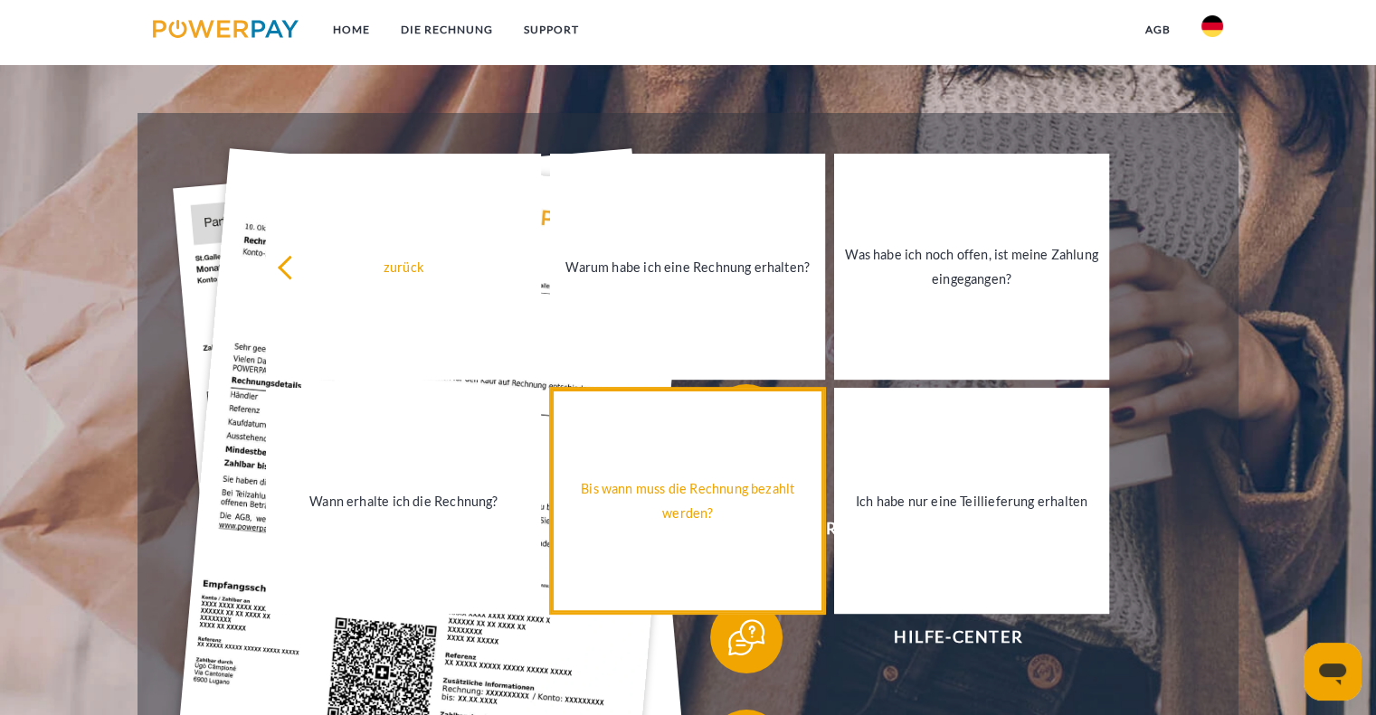
scroll to position [147, 0]
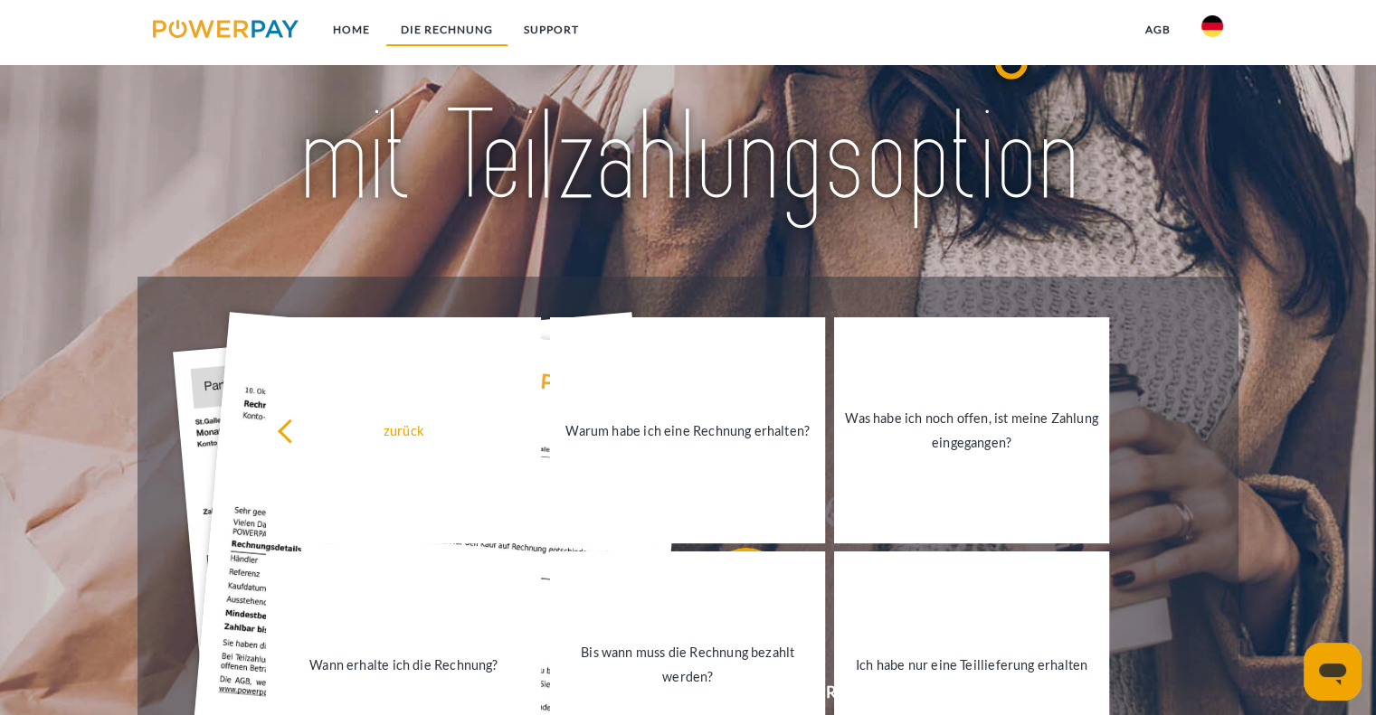
click at [460, 25] on link "DIE RECHNUNG" at bounding box center [446, 30] width 123 height 33
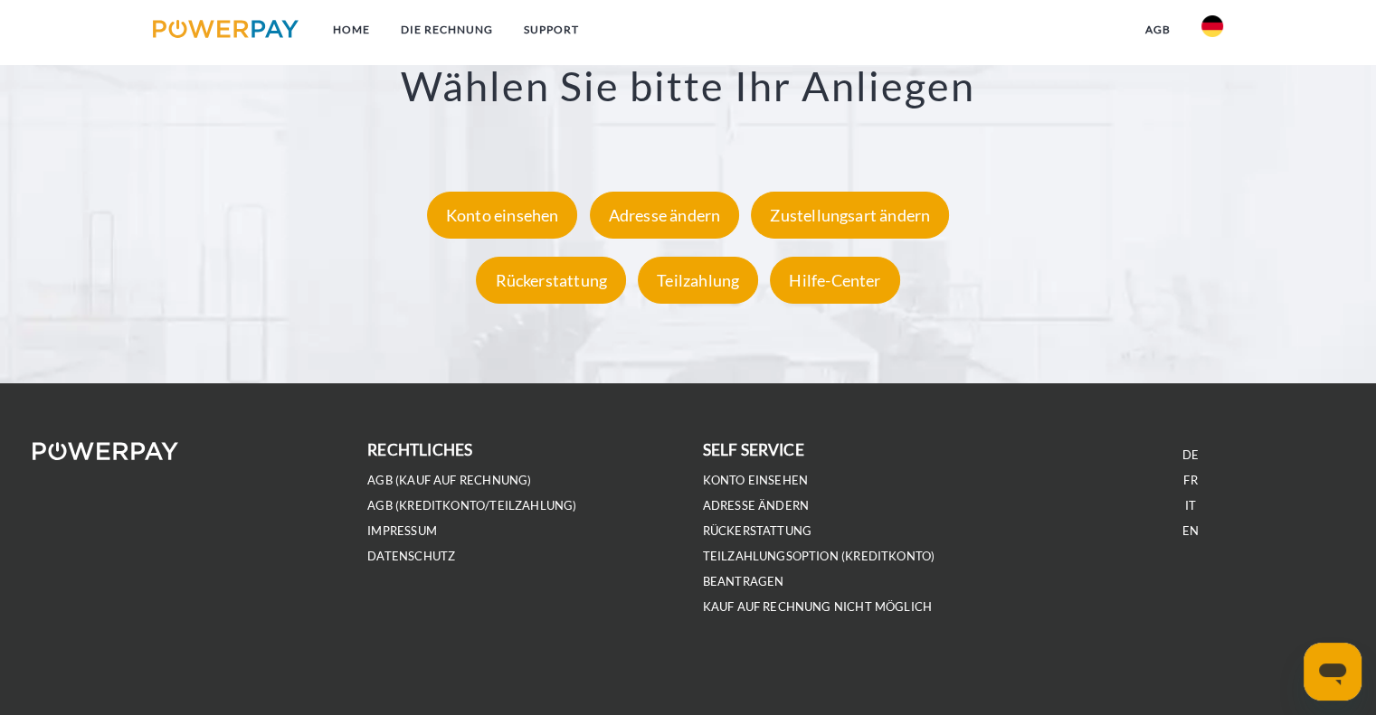
scroll to position [3442, 0]
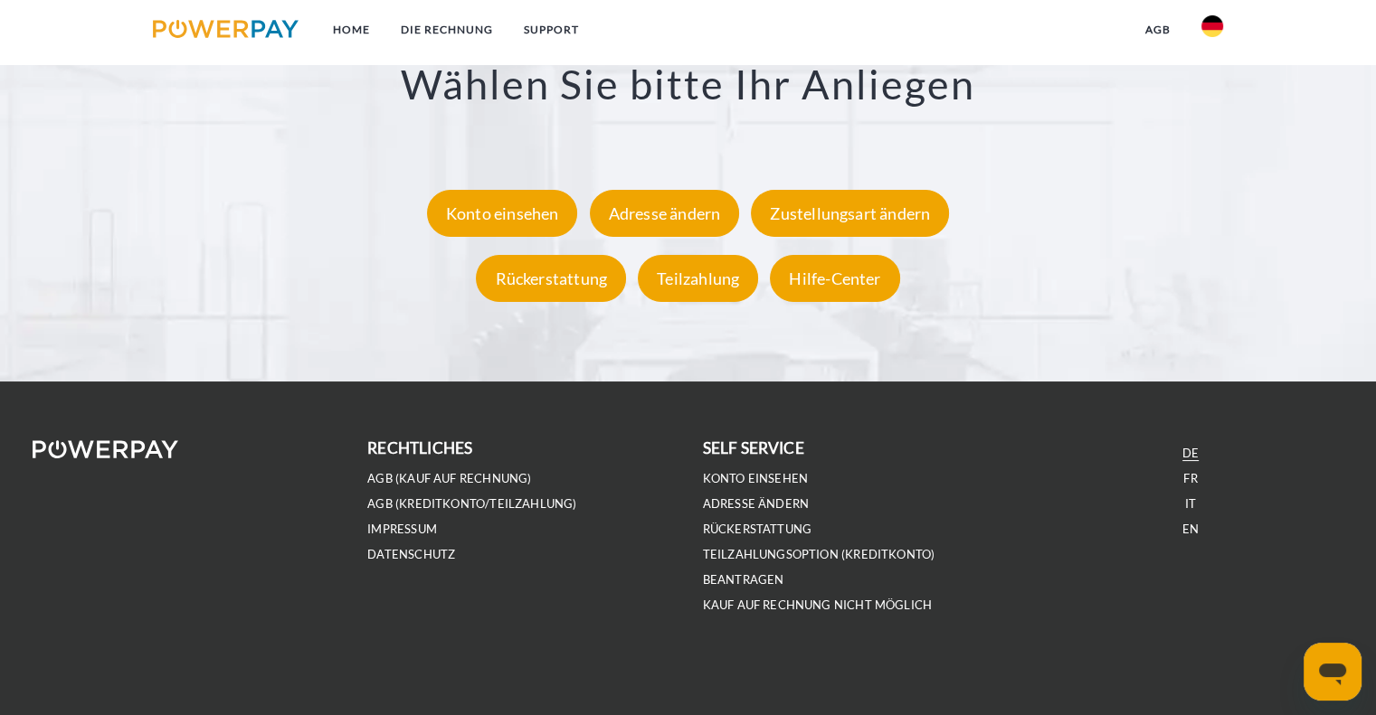
click at [1195, 451] on link "DE" at bounding box center [1190, 453] width 16 height 15
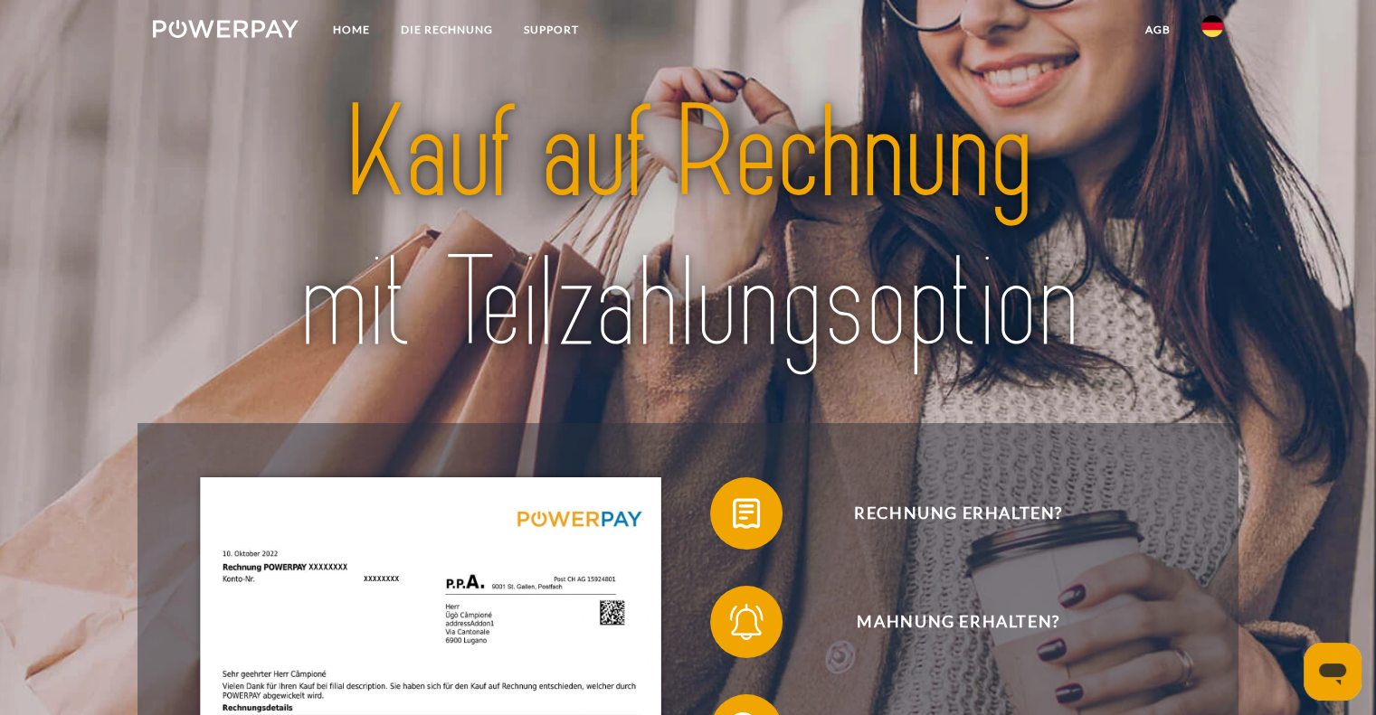
click at [259, 24] on img at bounding box center [226, 29] width 146 height 18
click at [365, 30] on link "Home" at bounding box center [351, 30] width 68 height 33
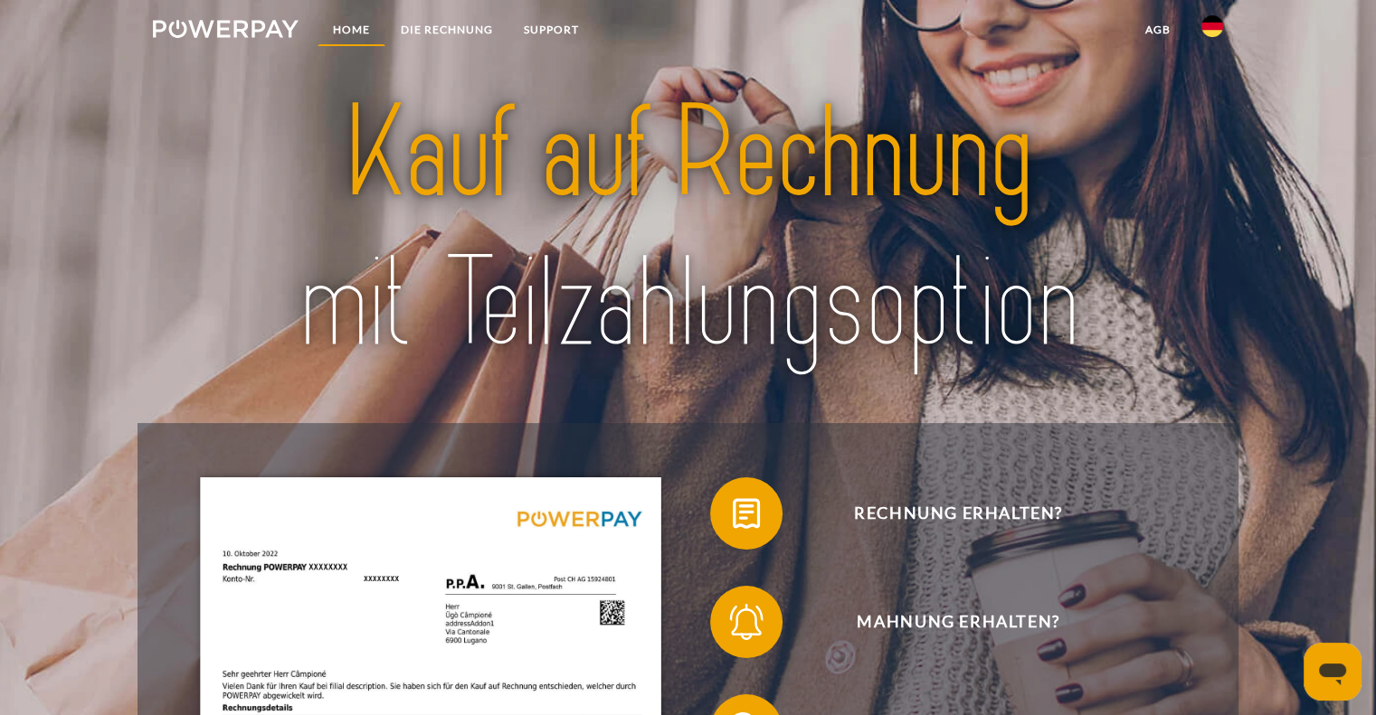
click at [365, 30] on link "Home" at bounding box center [351, 30] width 68 height 33
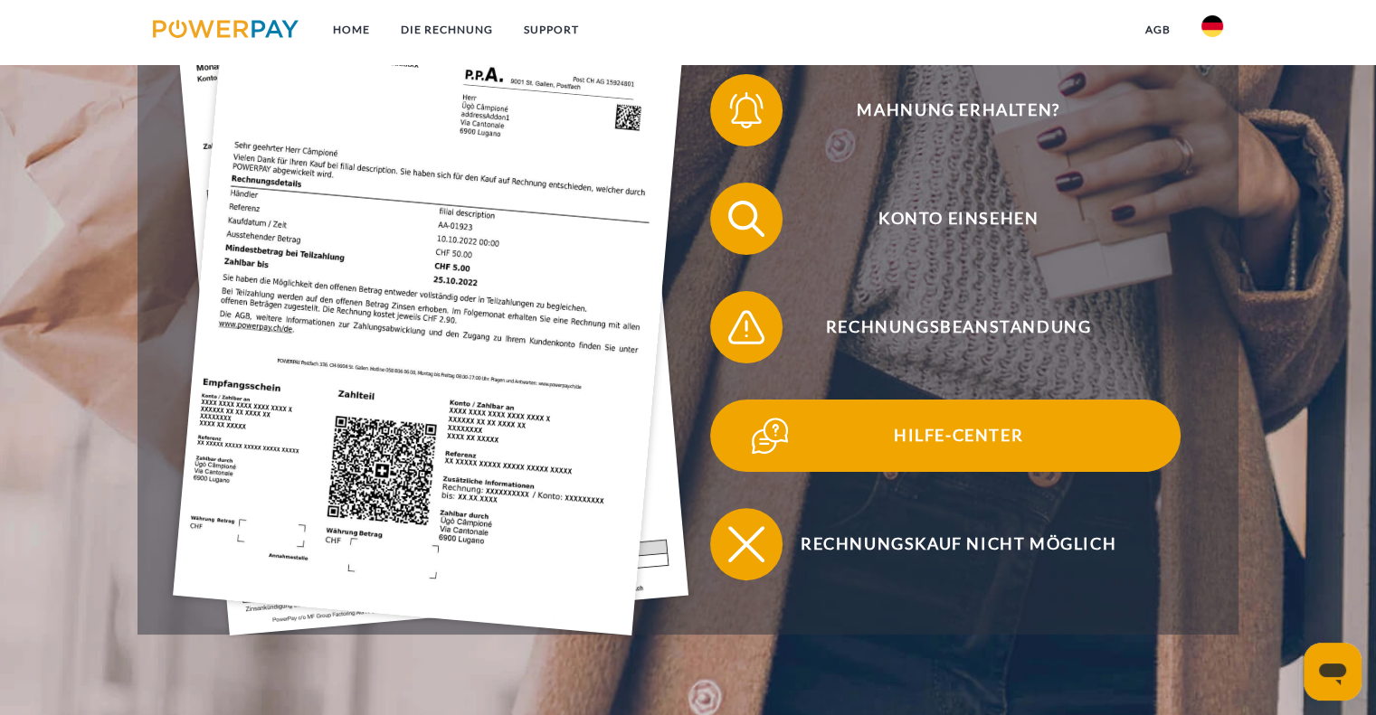
scroll to position [543, 0]
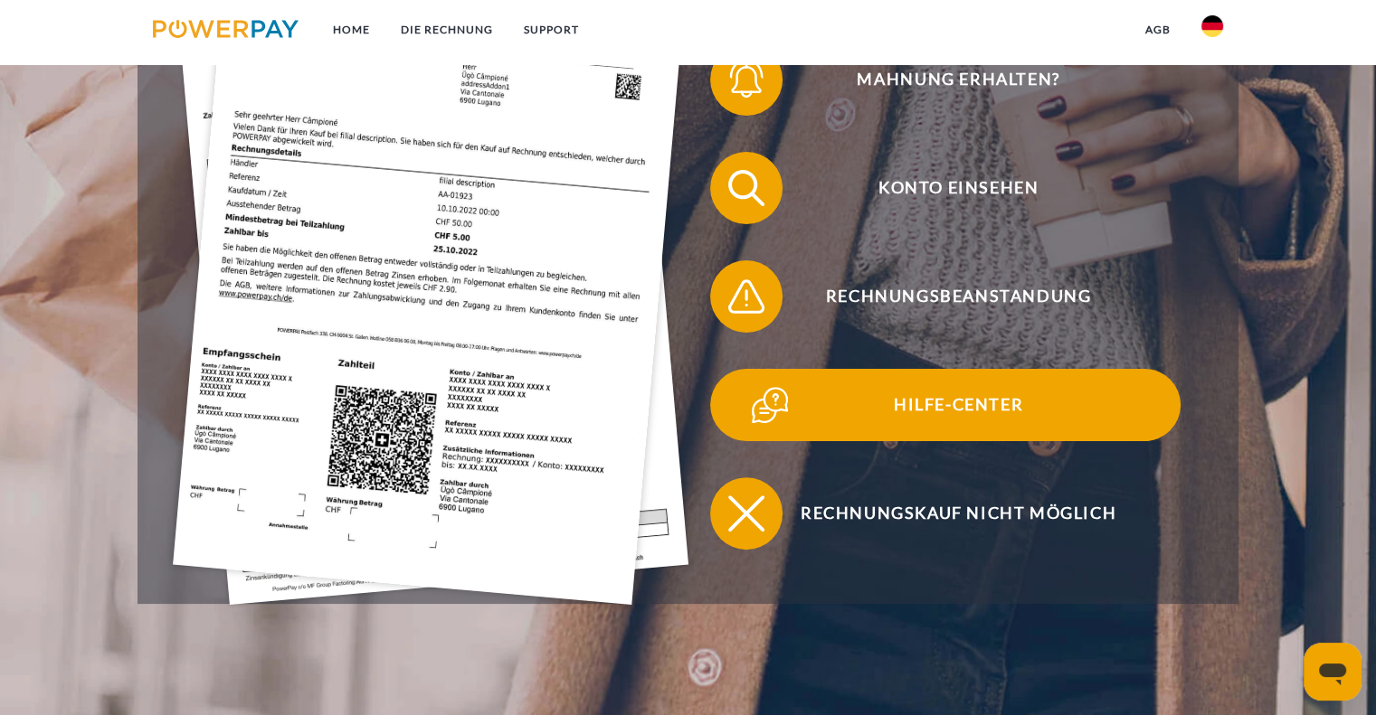
click at [901, 410] on span "Hilfe-Center" at bounding box center [957, 405] width 443 height 72
